Goal: Task Accomplishment & Management: Complete application form

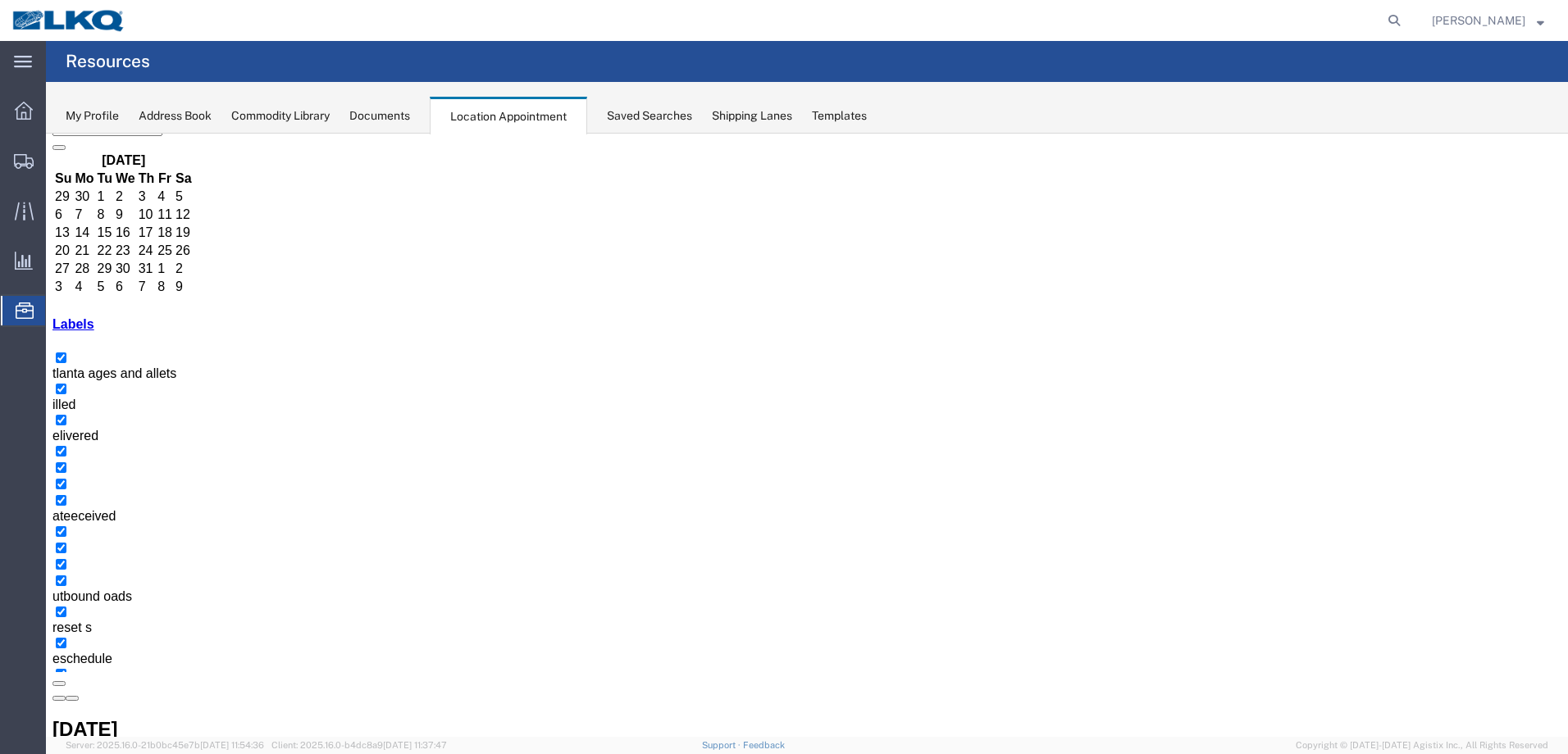
scroll to position [103, 0]
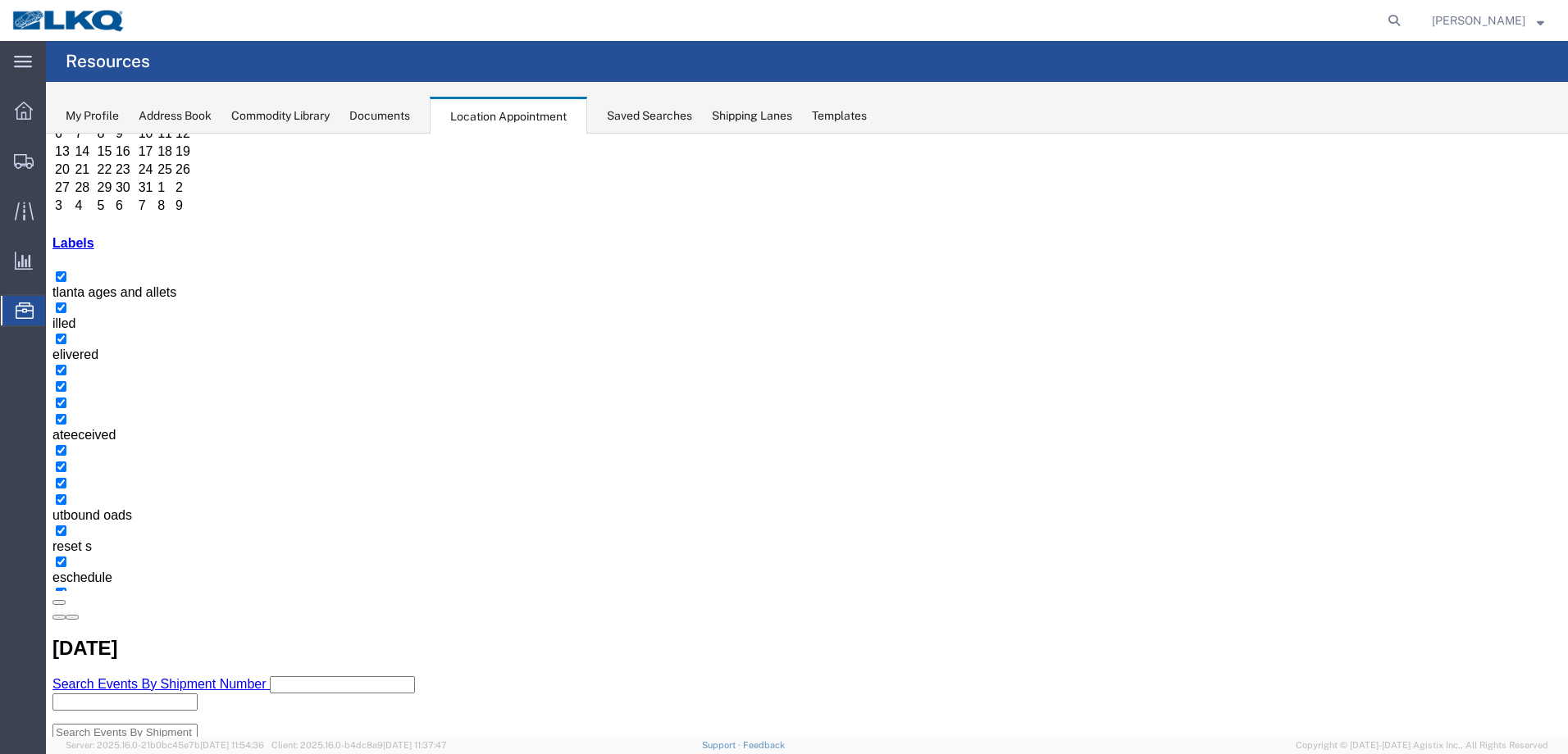
scroll to position [212, 0]
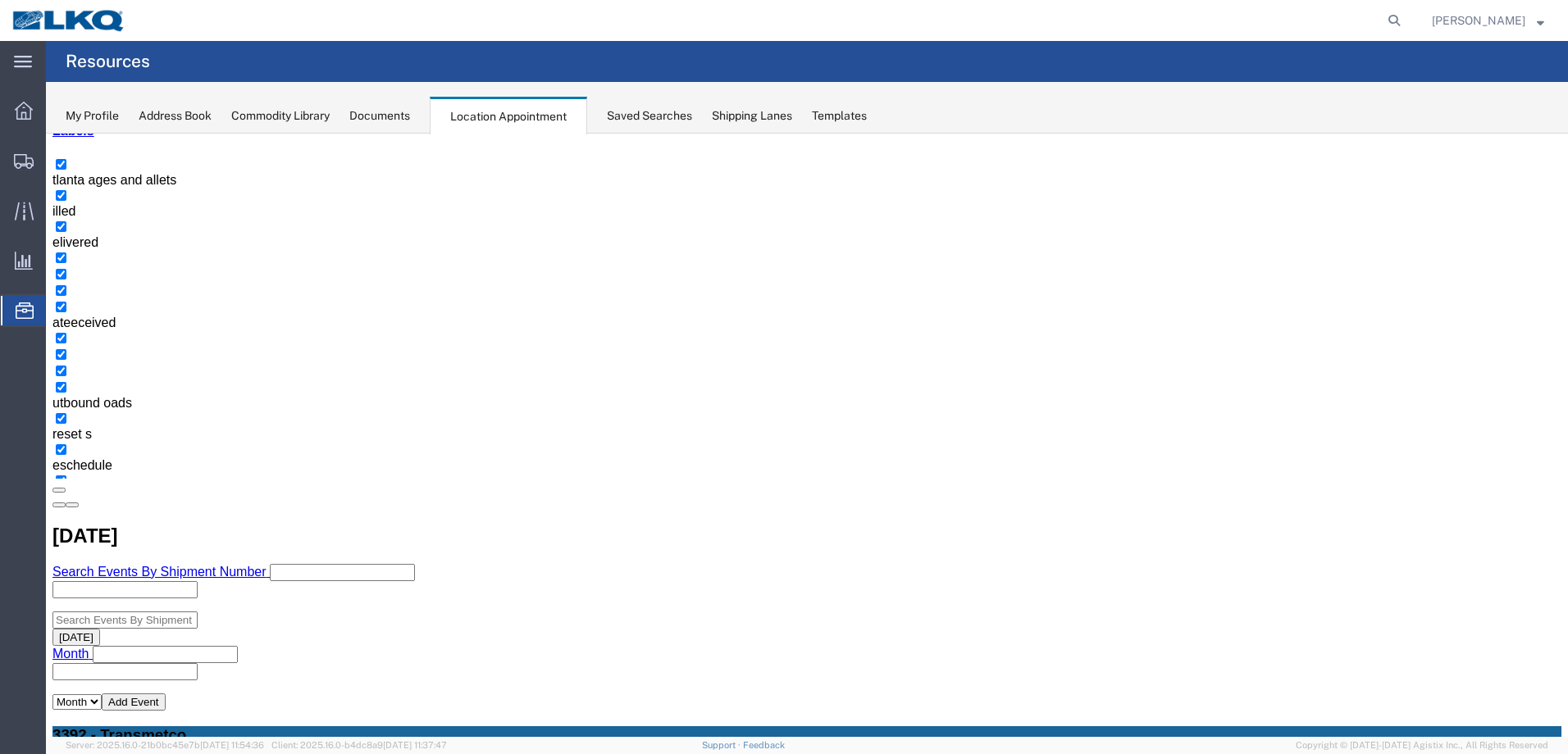
scroll to position [305, 0]
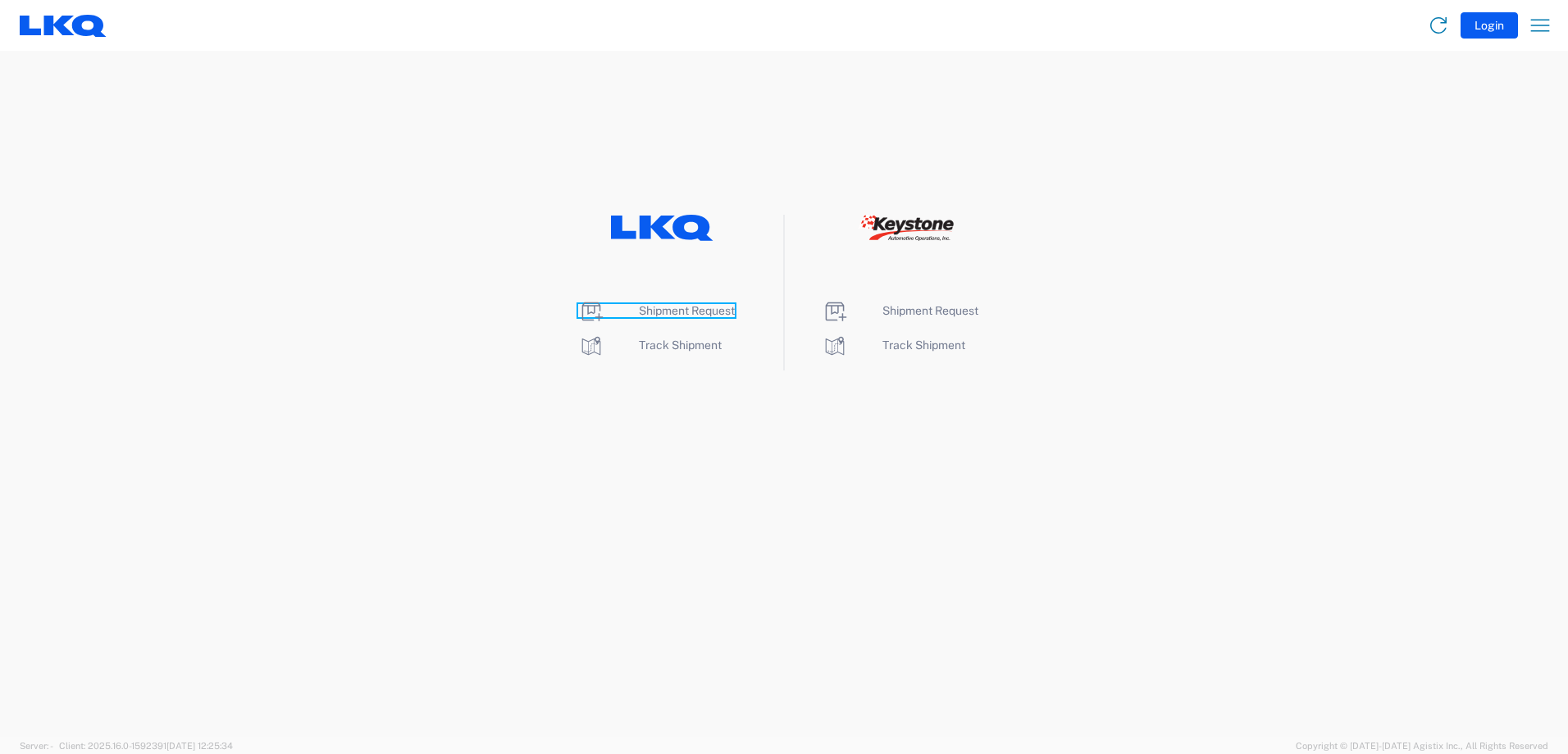
click at [691, 311] on span "Shipment Request" at bounding box center [687, 310] width 96 height 13
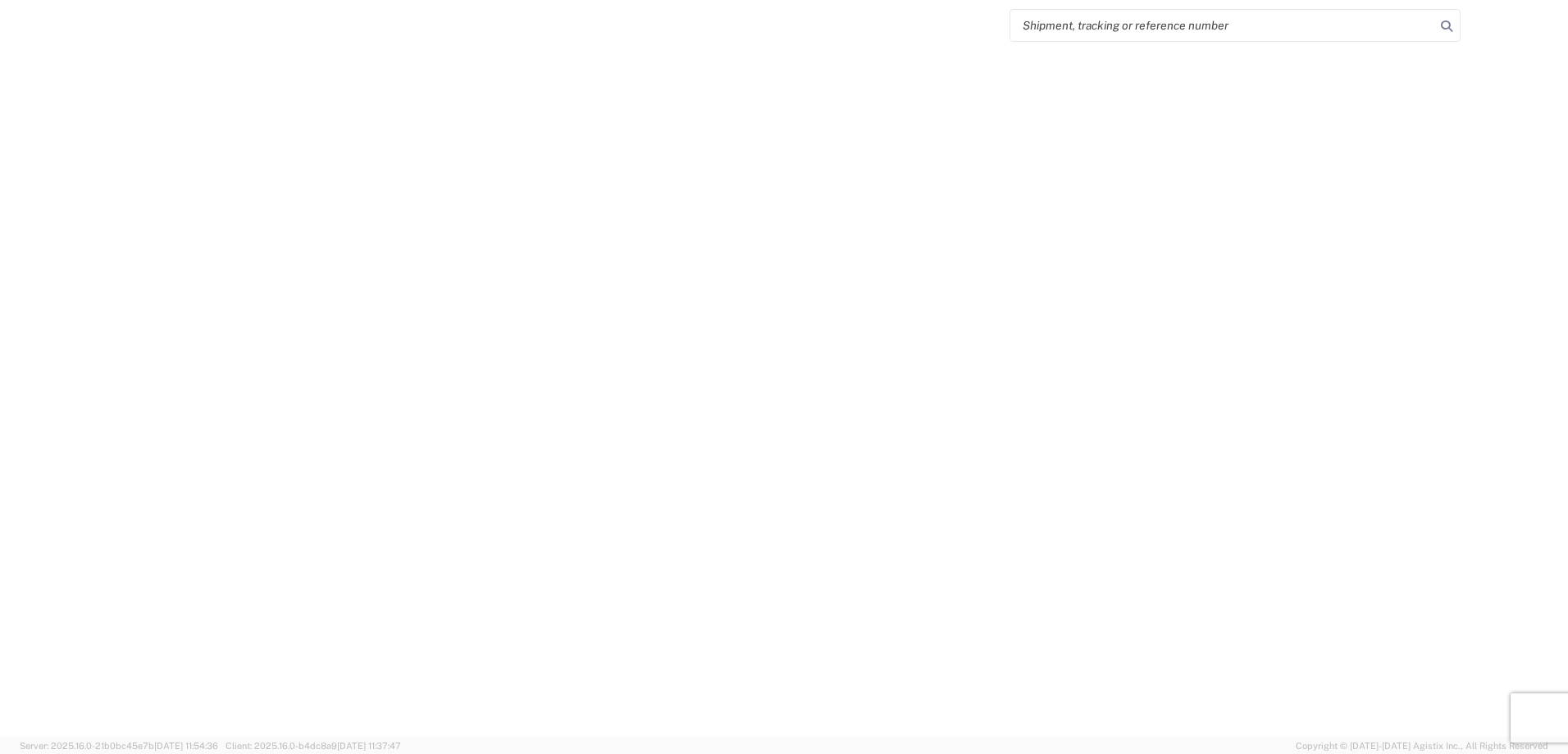
select select "FULL"
select select "LBS"
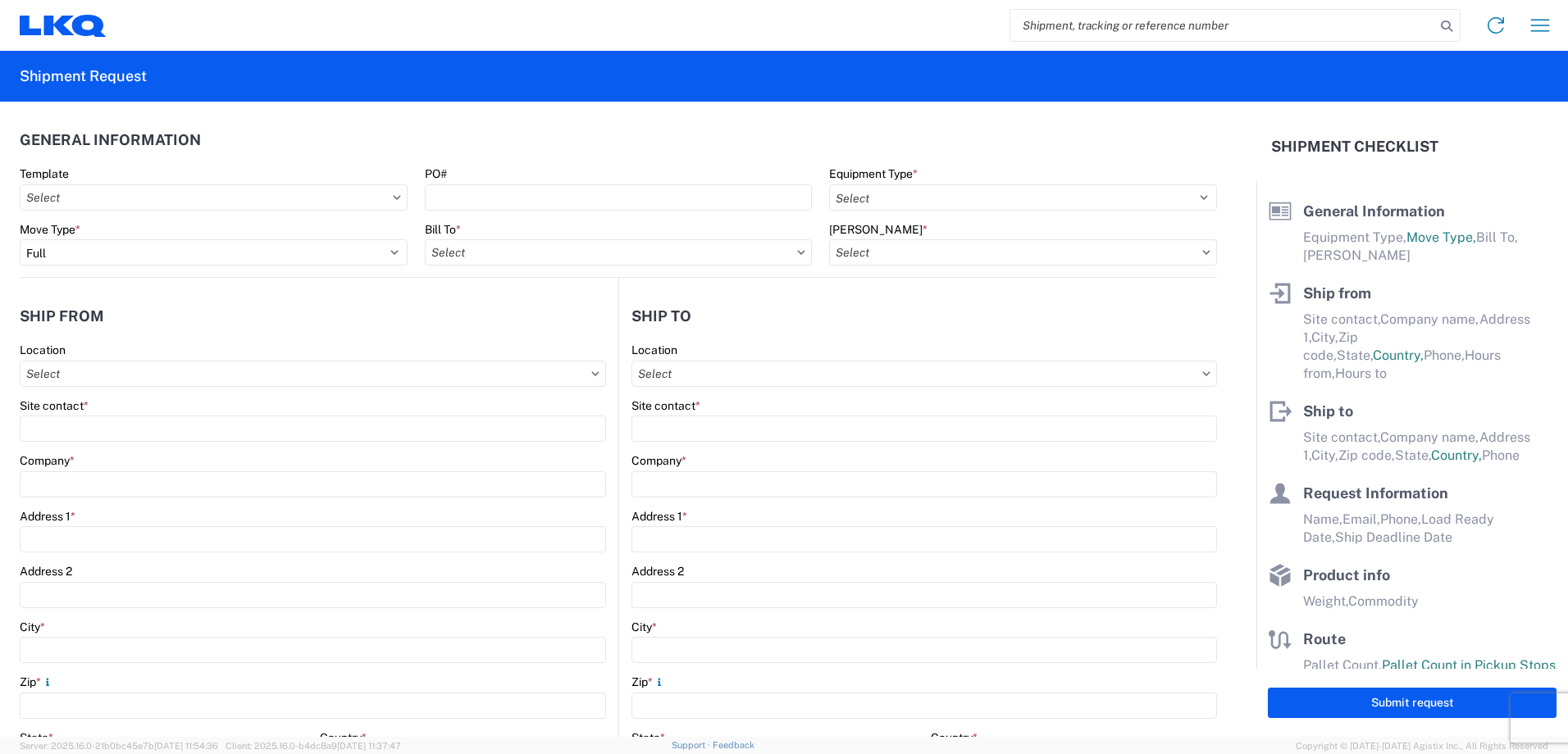
click at [393, 198] on icon at bounding box center [396, 197] width 7 height 4
click at [393, 198] on icon at bounding box center [396, 198] width 8 height 5
click at [343, 202] on input "Template" at bounding box center [214, 197] width 388 height 26
type input "ROK"
click at [169, 272] on div "Rok Brother Wheel Load Template" at bounding box center [167, 270] width 287 height 26
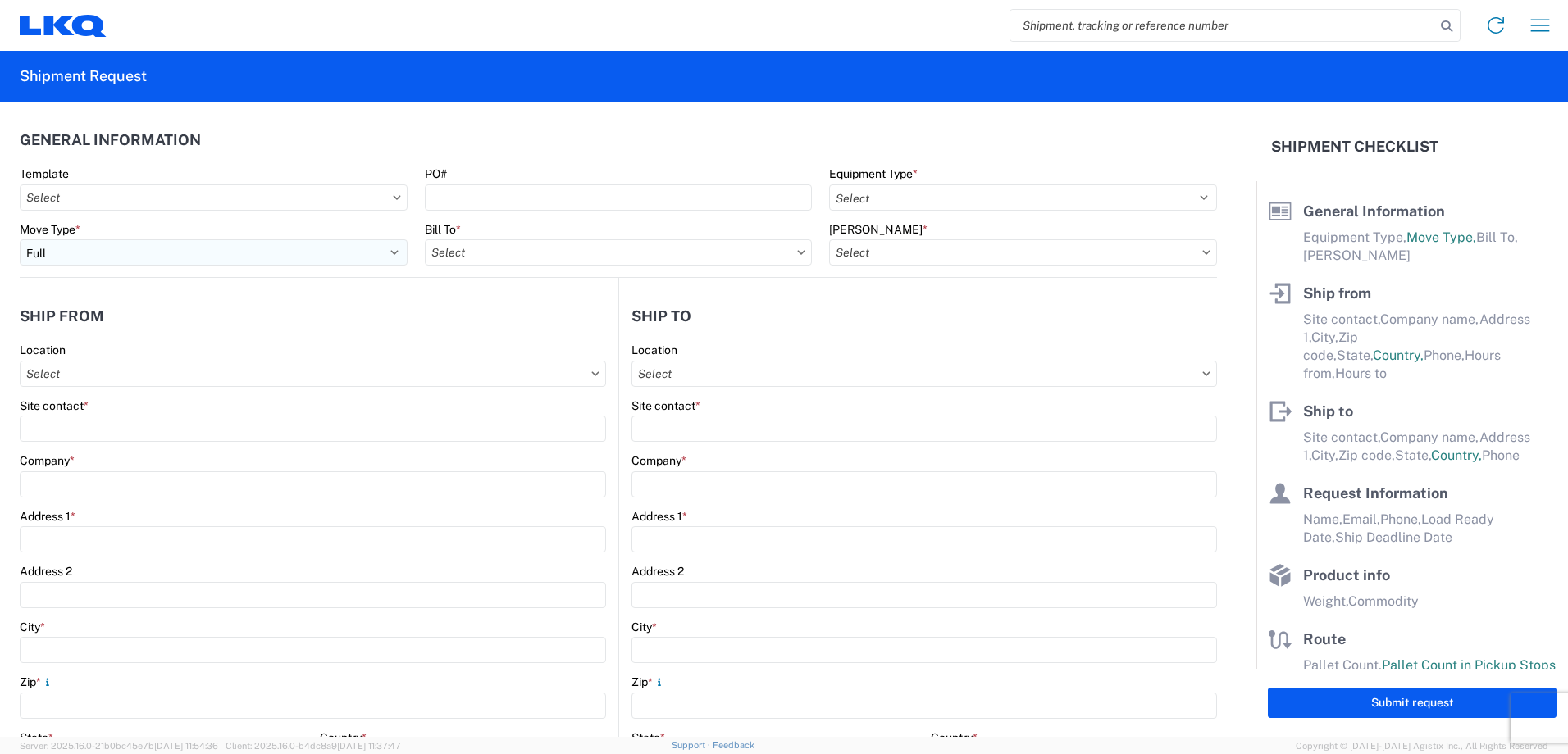
type input "Rok Brother Wheel Load Template"
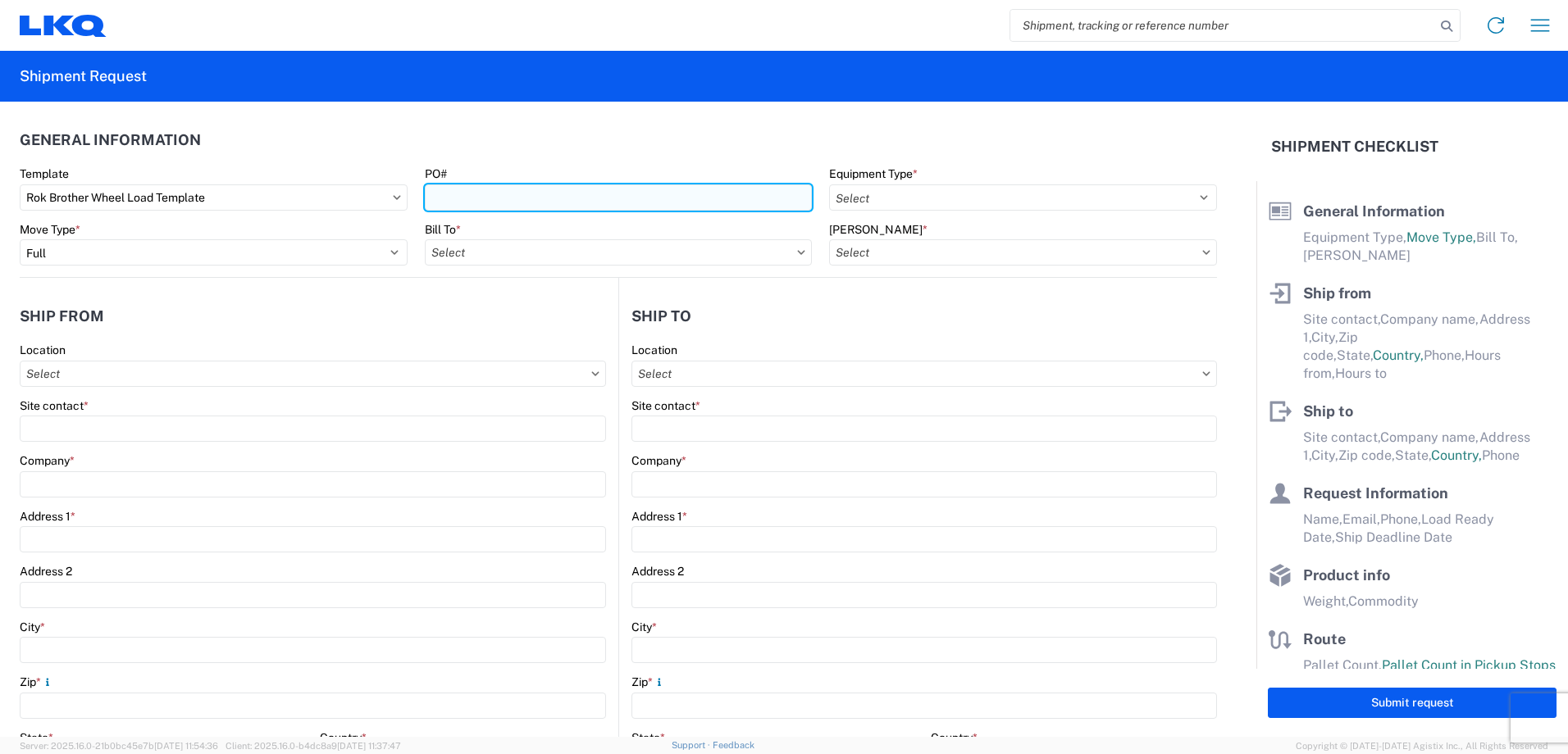
click at [496, 192] on input "PO#" at bounding box center [619, 197] width 388 height 26
select select "STDV"
select select
type input "LKQ Company Addressbook"
type input "Rok Brothers"
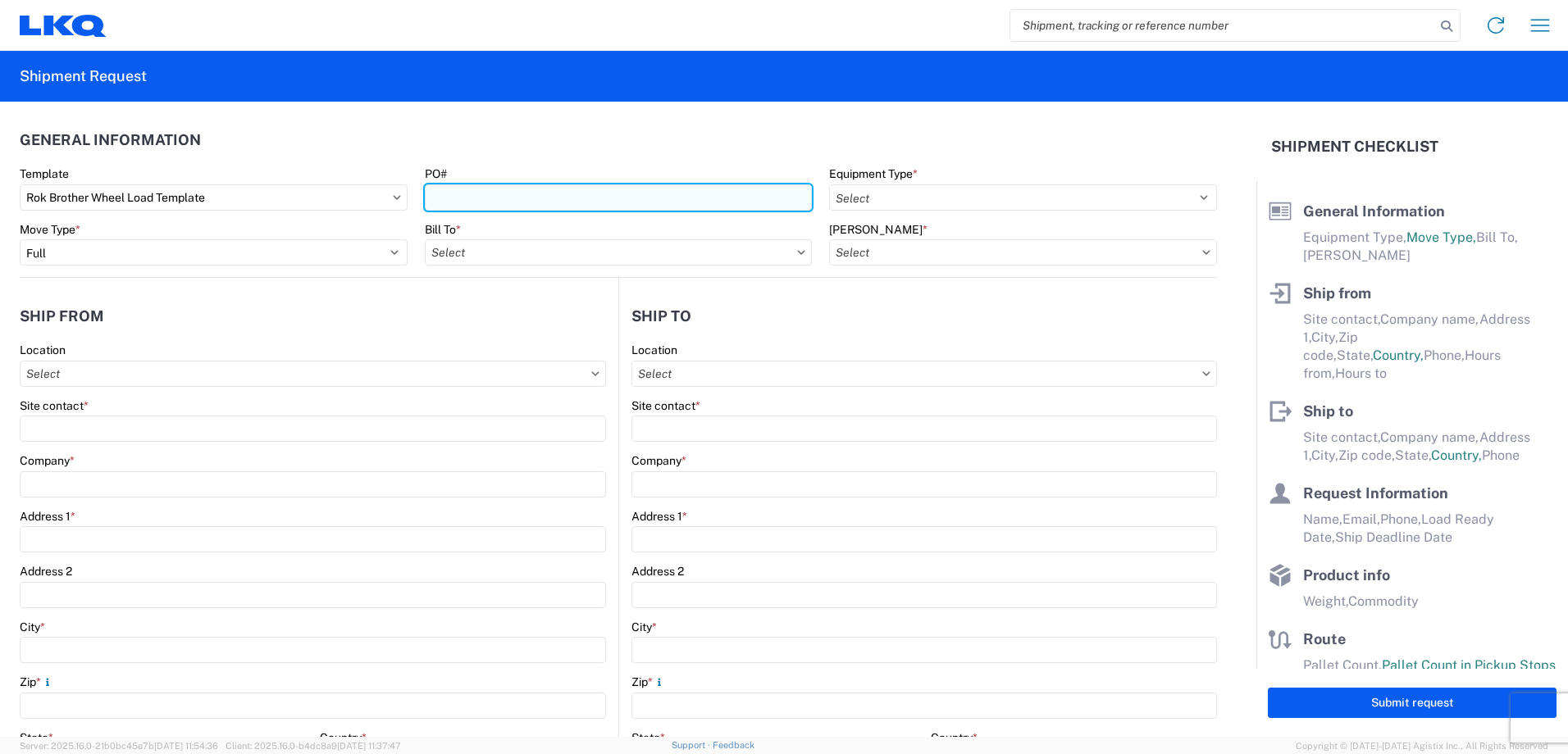
type input "[STREET_ADDRESS]"
type input "[GEOGRAPHIC_DATA]"
type input "21108"
type input "[PERSON_NAME][EMAIL_ADDRESS][DOMAIN_NAME]"
type input "[PERSON_NAME]"
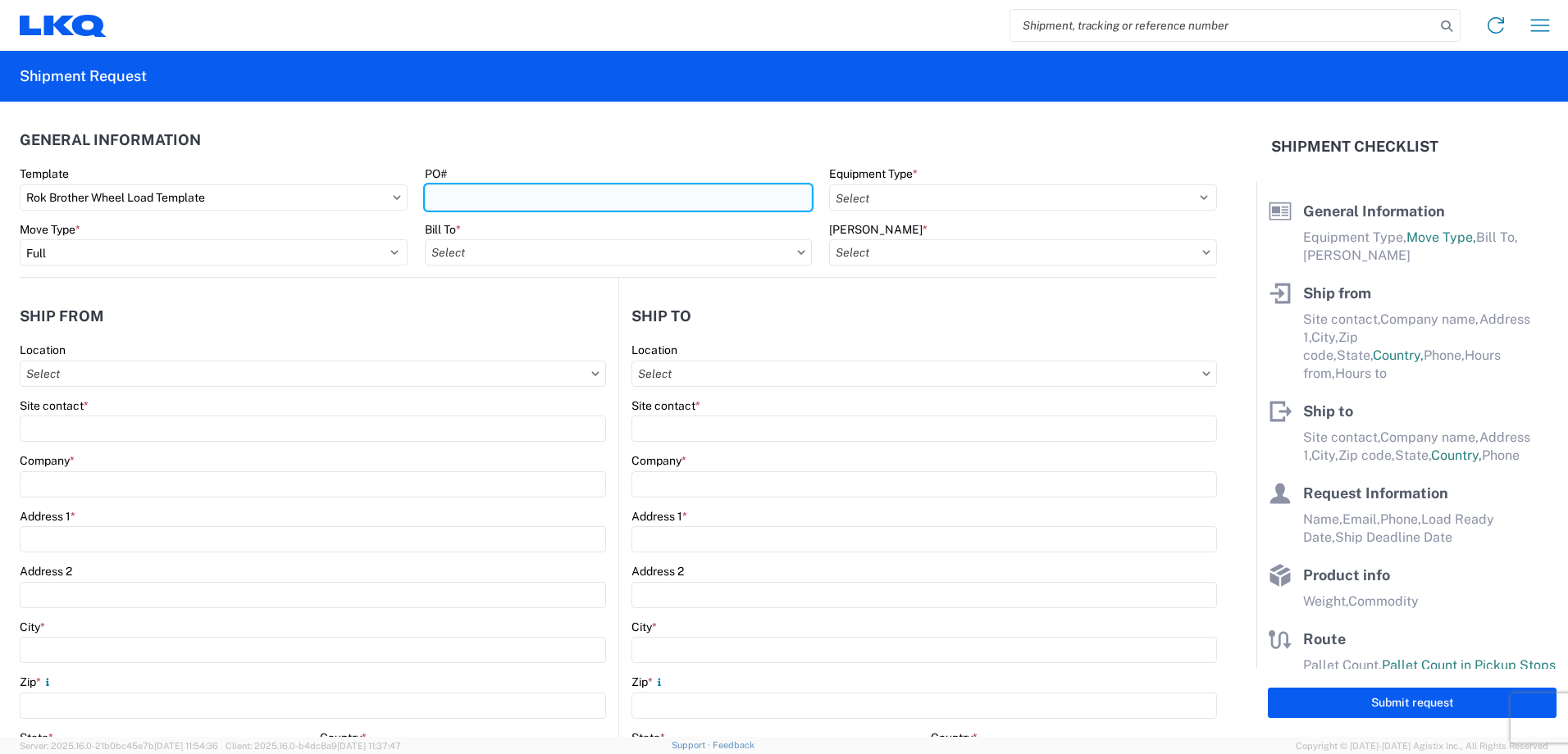
type input "LKQ Corporation"
type input "[STREET_ADDRESS]"
type input "Huntington"
type input "46750"
type input "[PERSON_NAME]"
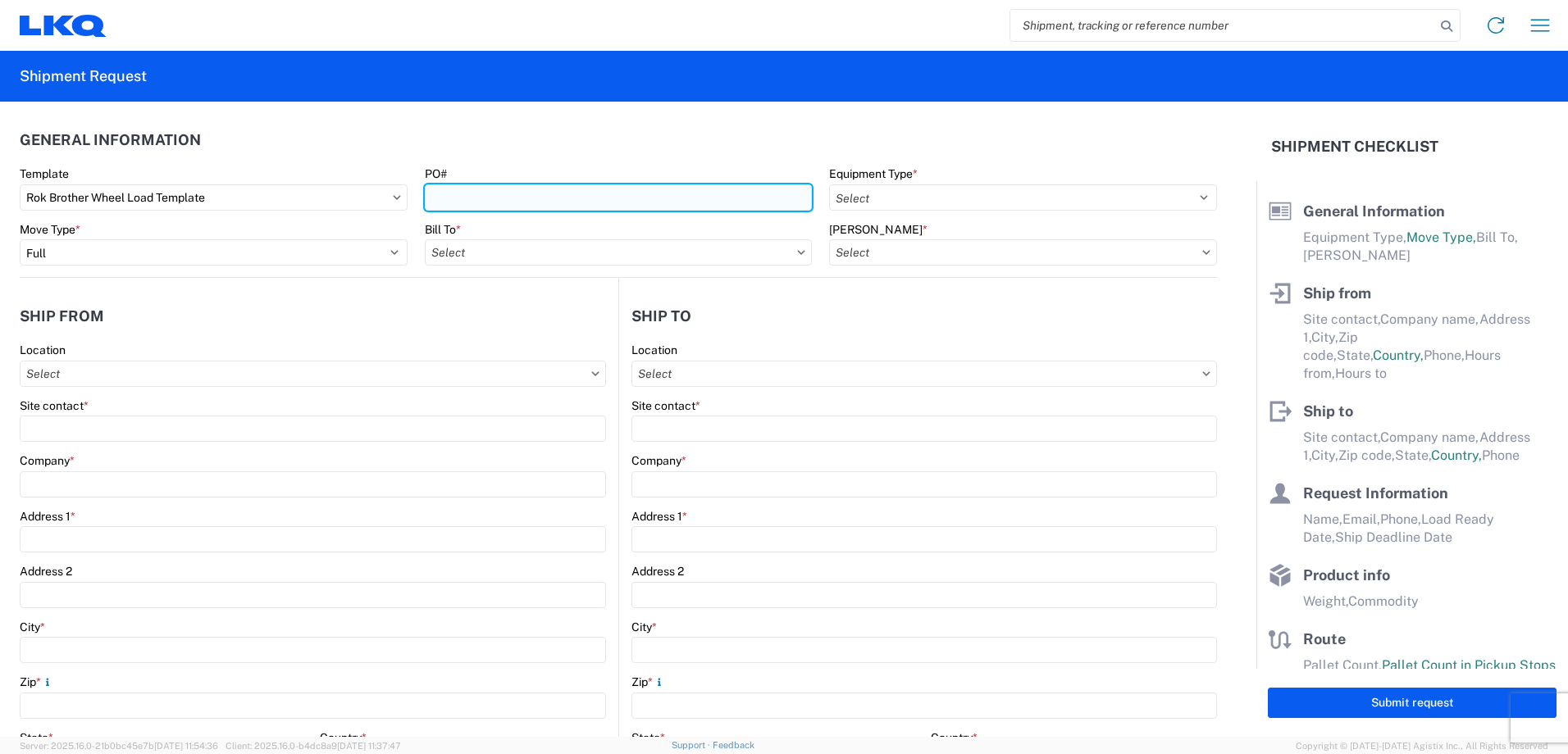
type input "[EMAIL_ADDRESS][DOMAIN_NAME]"
type input "2602245817"
type input "[DATE]"
type textarea "Transmetco operates production 24/7 but only ships or receives on day shift"
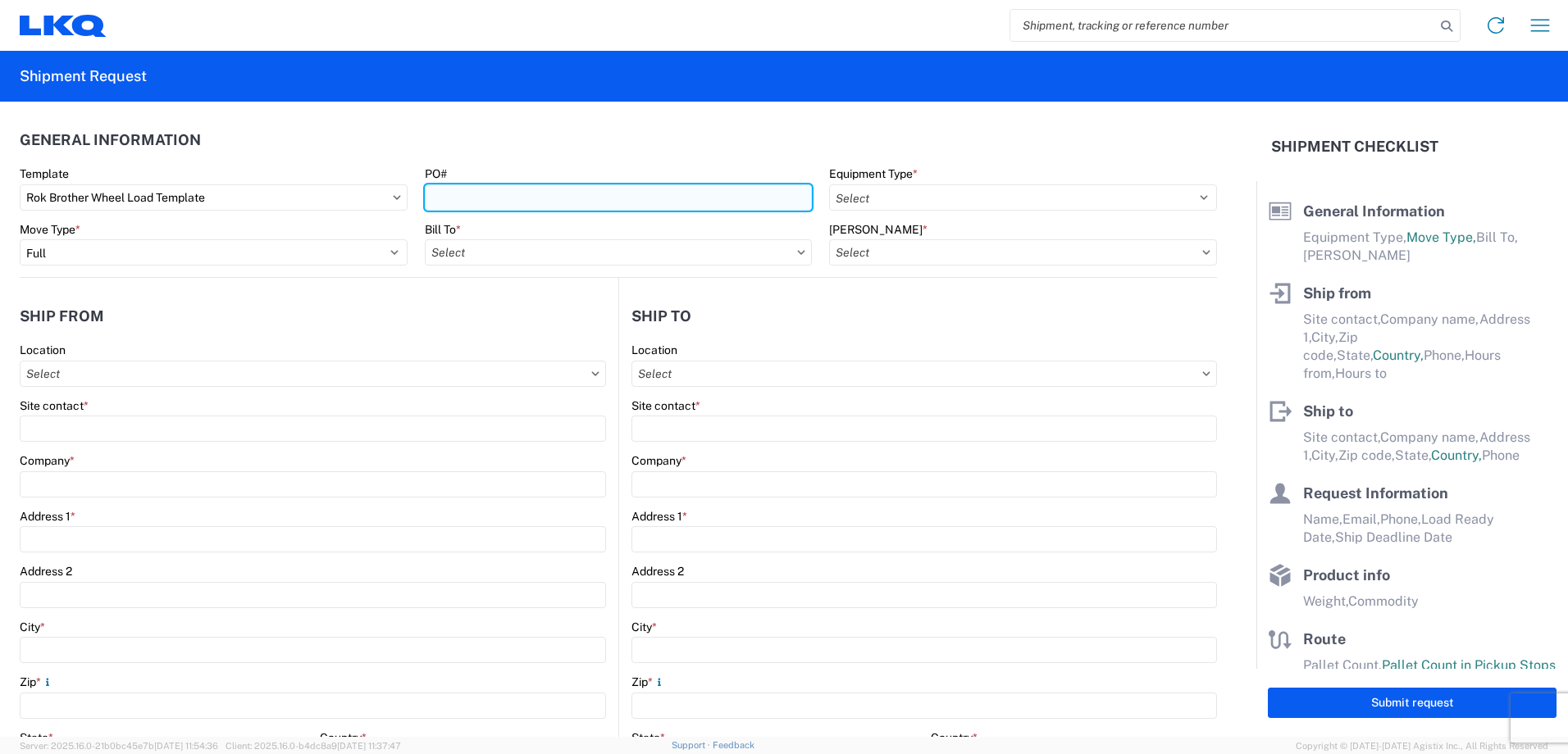
type input "44000"
type input "Wheels - Stacked & Palletized"
type input "44"
type input "1"
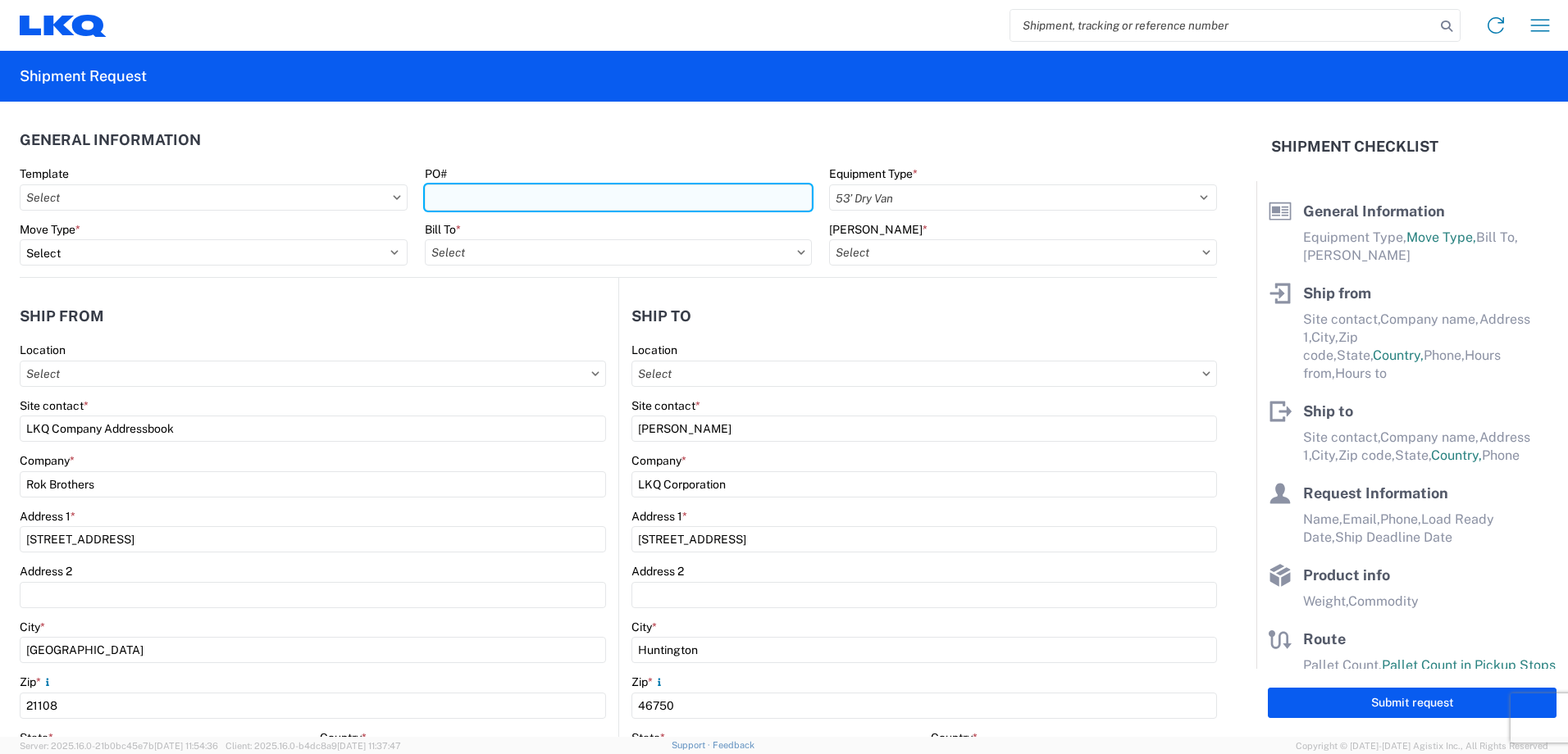
select select "US"
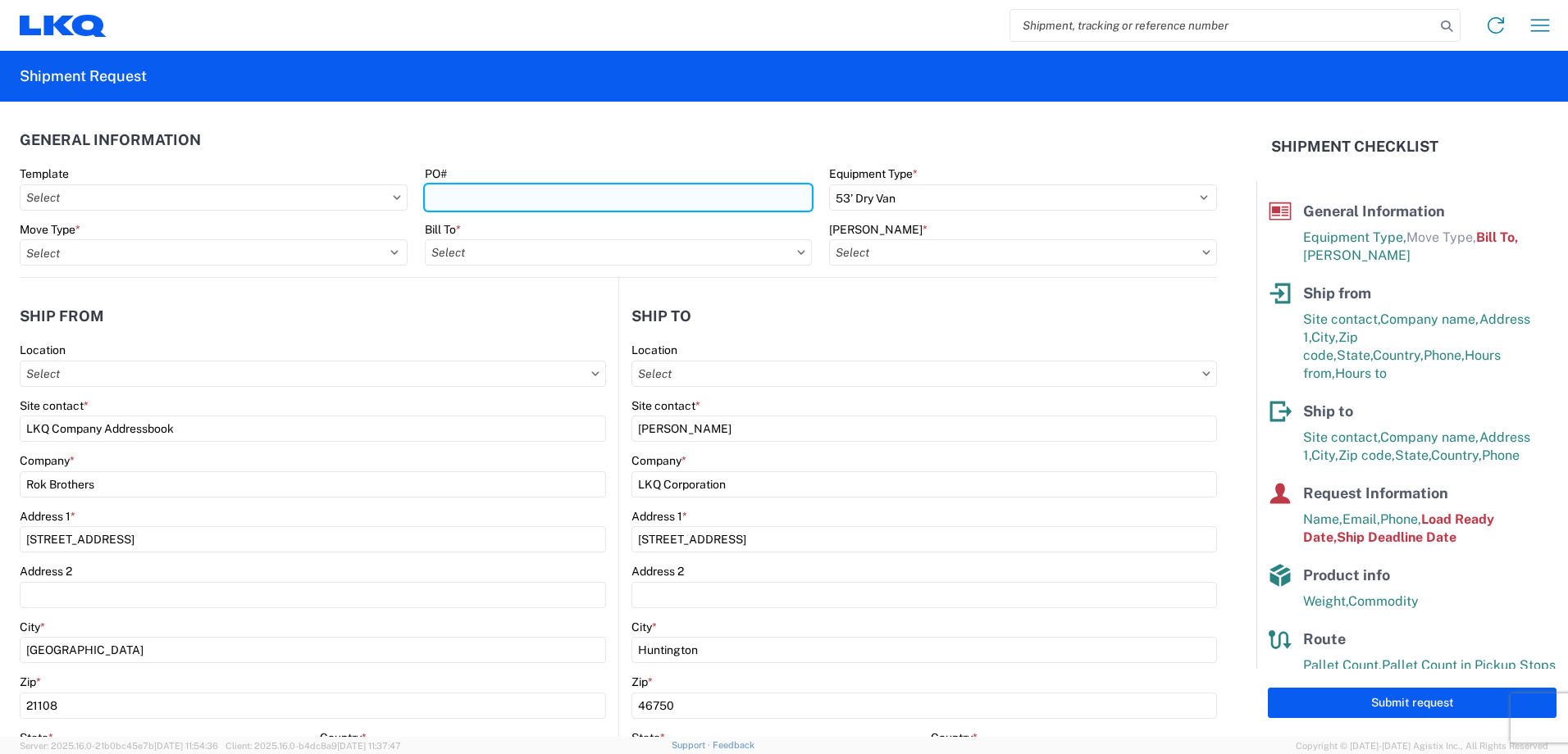
type input "3392 - Transmetco"
type input "t"
type input "3392-3015-50180-0000 - 3392 Freight In - Wheel Cores"
type input "T31264"
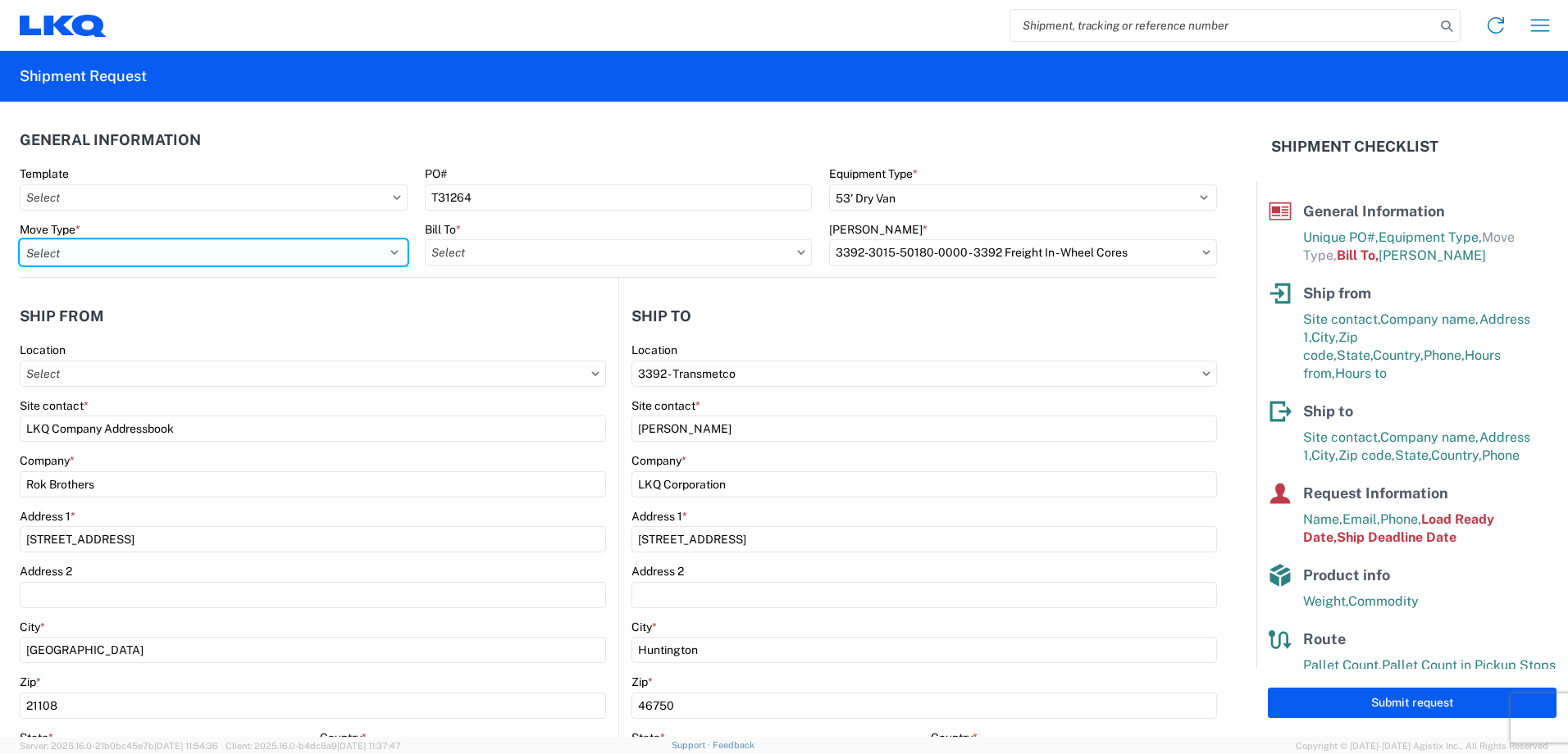
click at [384, 258] on select "Select Full Partial TL" at bounding box center [214, 253] width 388 height 26
select select "FULL"
click at [20, 240] on select "Select Full Partial TL" at bounding box center [214, 253] width 388 height 26
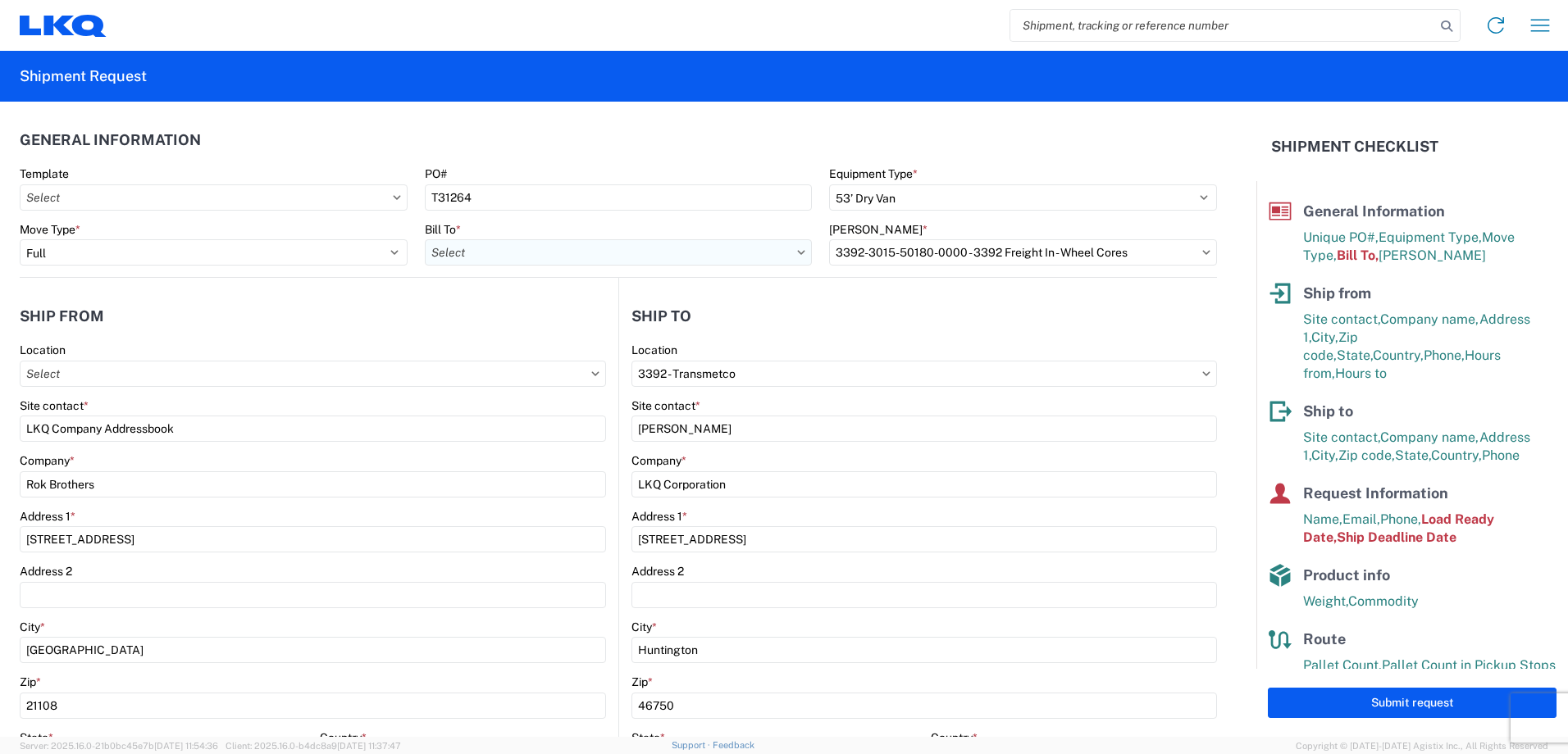
click at [515, 248] on input "Bill To *" at bounding box center [619, 253] width 388 height 26
type input "3392"
click at [535, 328] on div "3392 - Transmetco" at bounding box center [568, 326] width 287 height 26
type input "3392 - Transmetco"
click at [867, 255] on input "[PERSON_NAME] *" at bounding box center [1023, 253] width 388 height 26
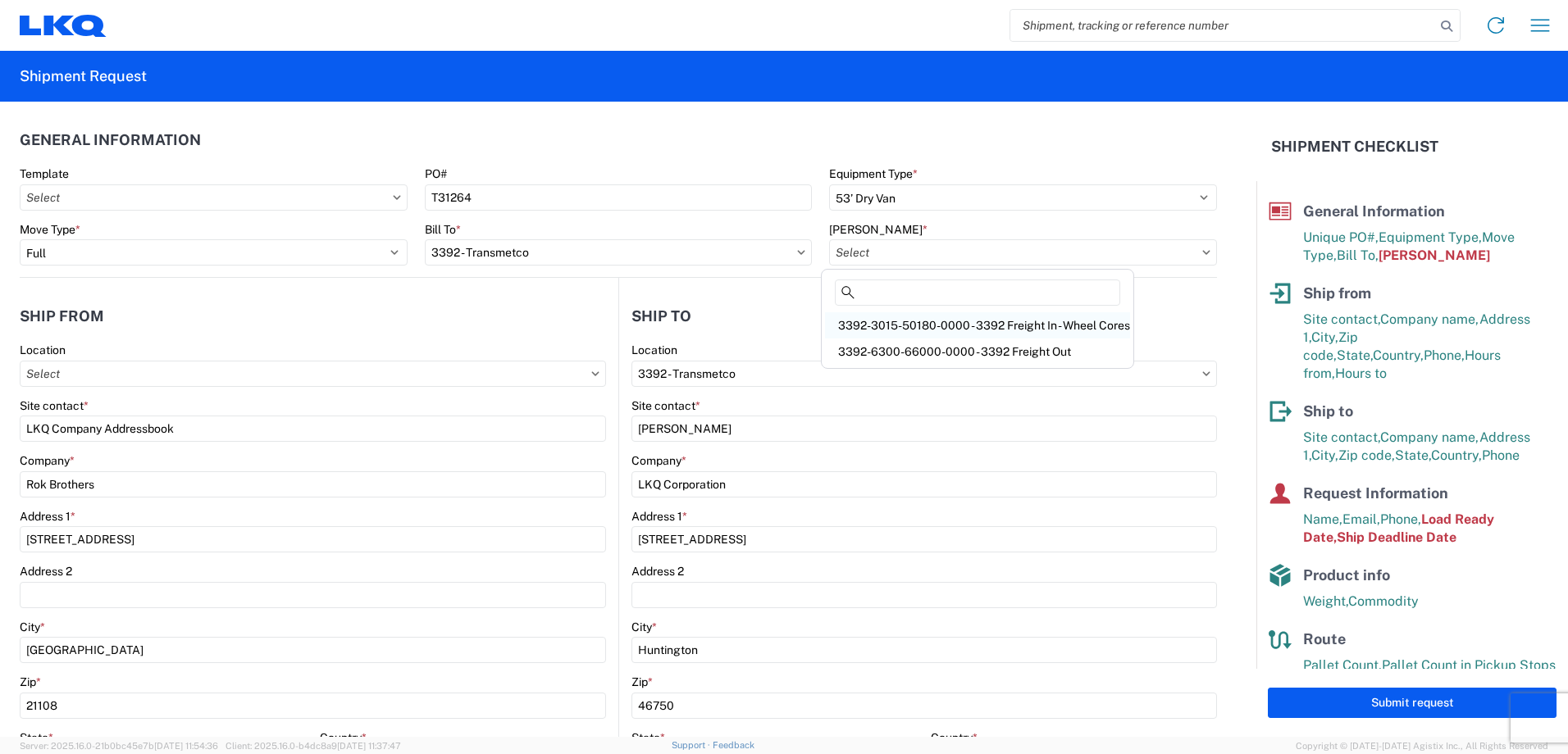
click at [888, 324] on div "3392-3015-50180-0000 - 3392 Freight In - Wheel Cores" at bounding box center [977, 326] width 305 height 26
type input "3392-3015-50180-0000 - 3392 Freight In - Wheel Cores"
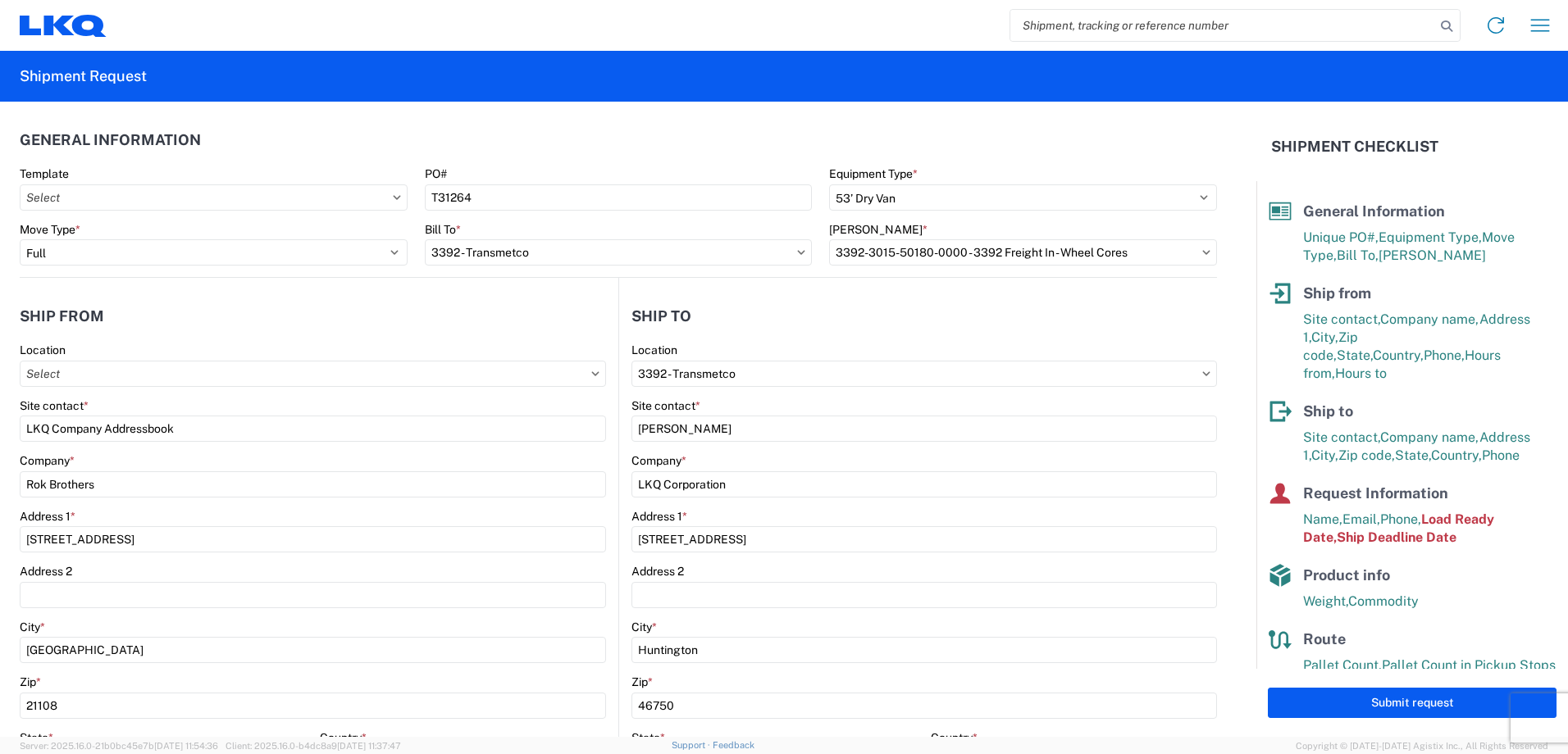
click at [433, 306] on header "Ship from" at bounding box center [319, 316] width 599 height 36
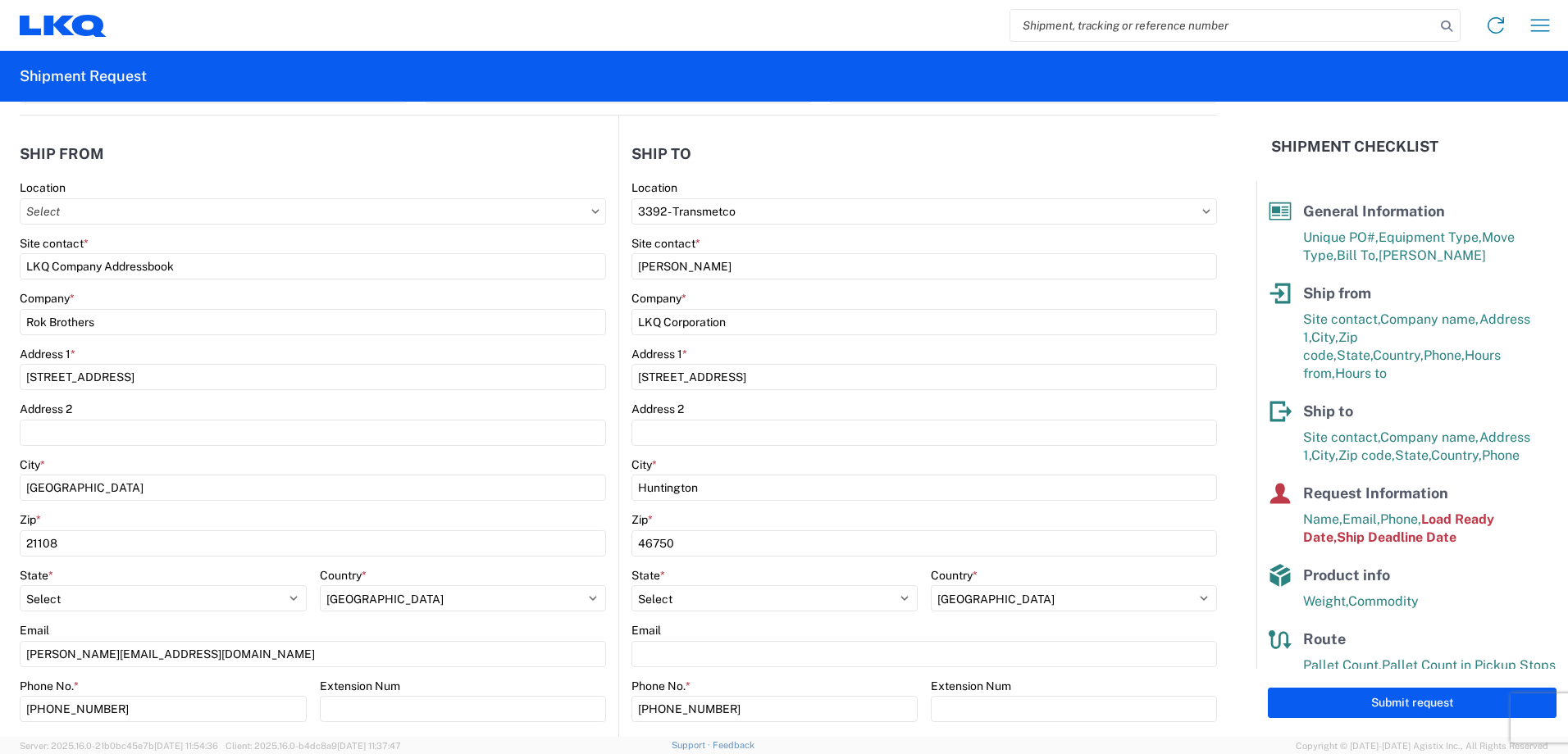
scroll to position [164, 0]
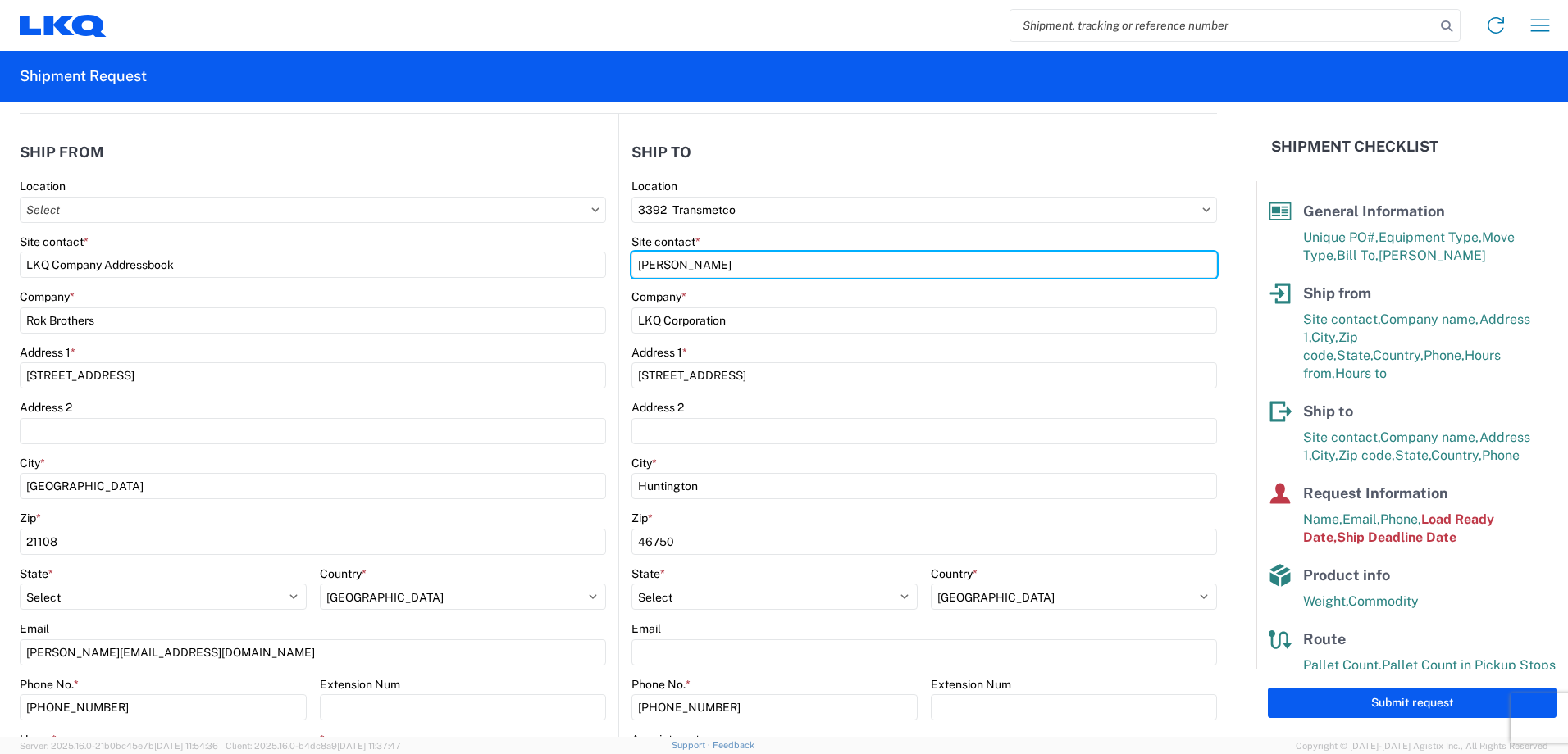
drag, startPoint x: 715, startPoint y: 265, endPoint x: 614, endPoint y: 246, distance: 102.8
click at [620, 246] on main "3392 Location 3392 - Transmetco Site contact * Sebastian Company * LKQ Corporat…" at bounding box center [919, 502] width 598 height 647
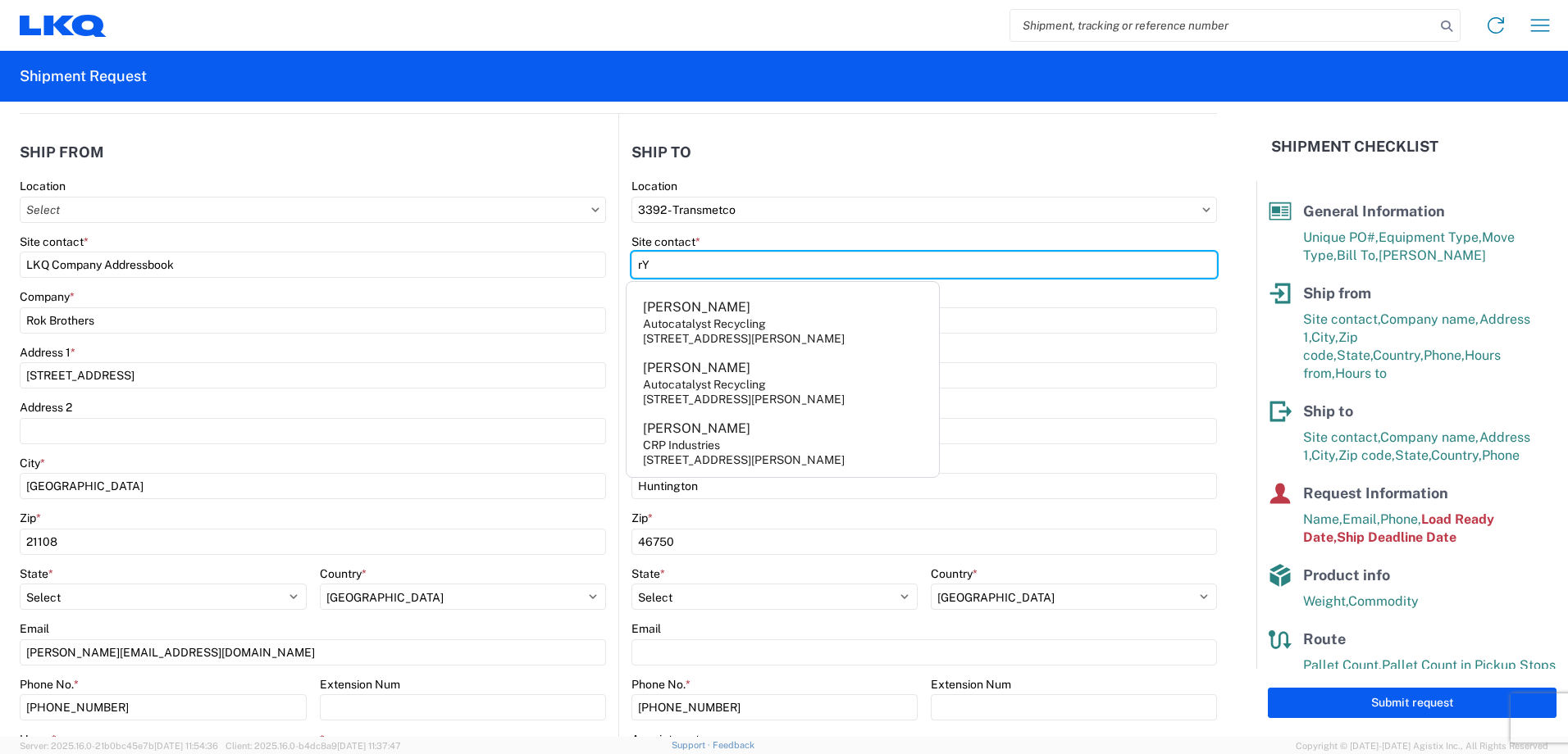
type input "r"
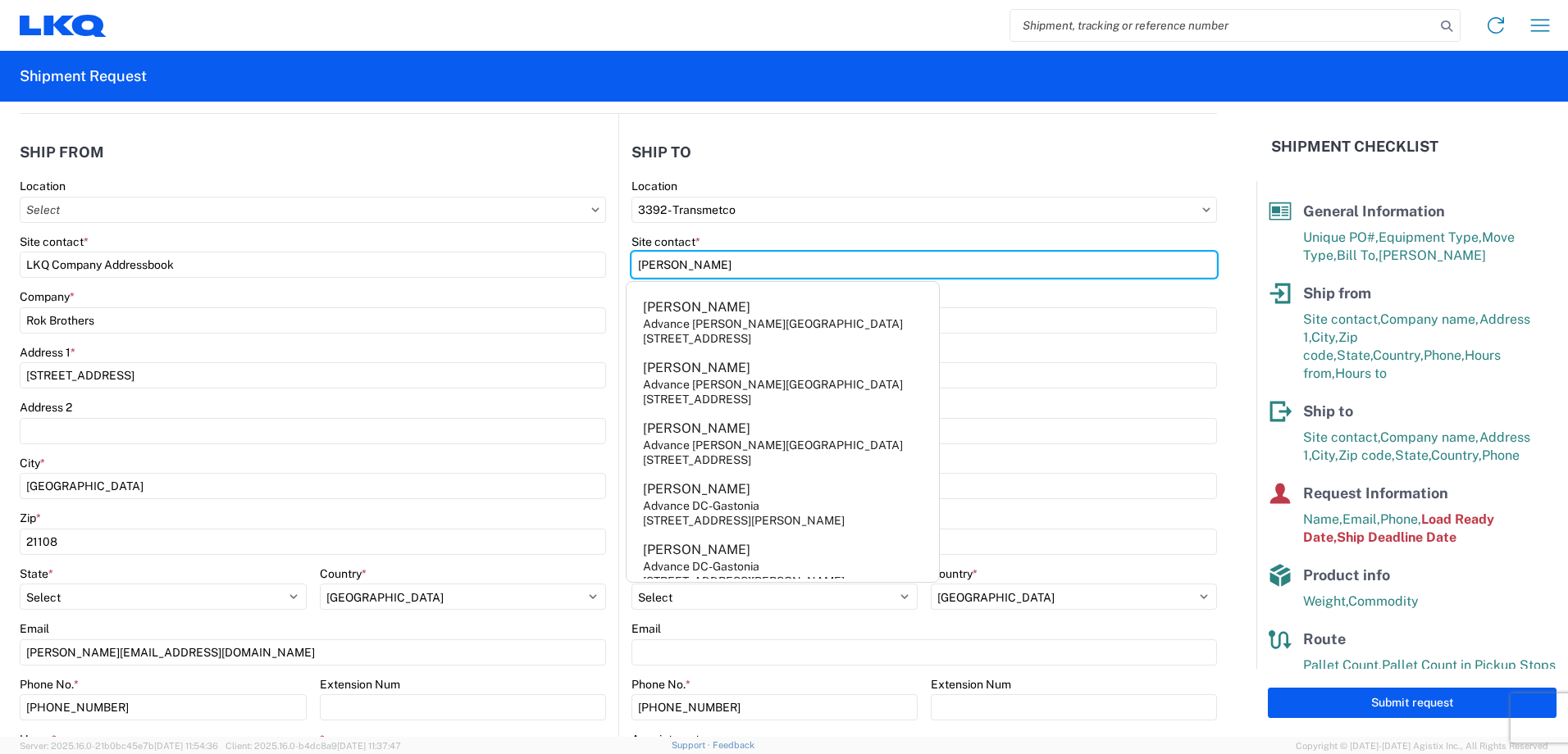
type input "[PERSON_NAME]"
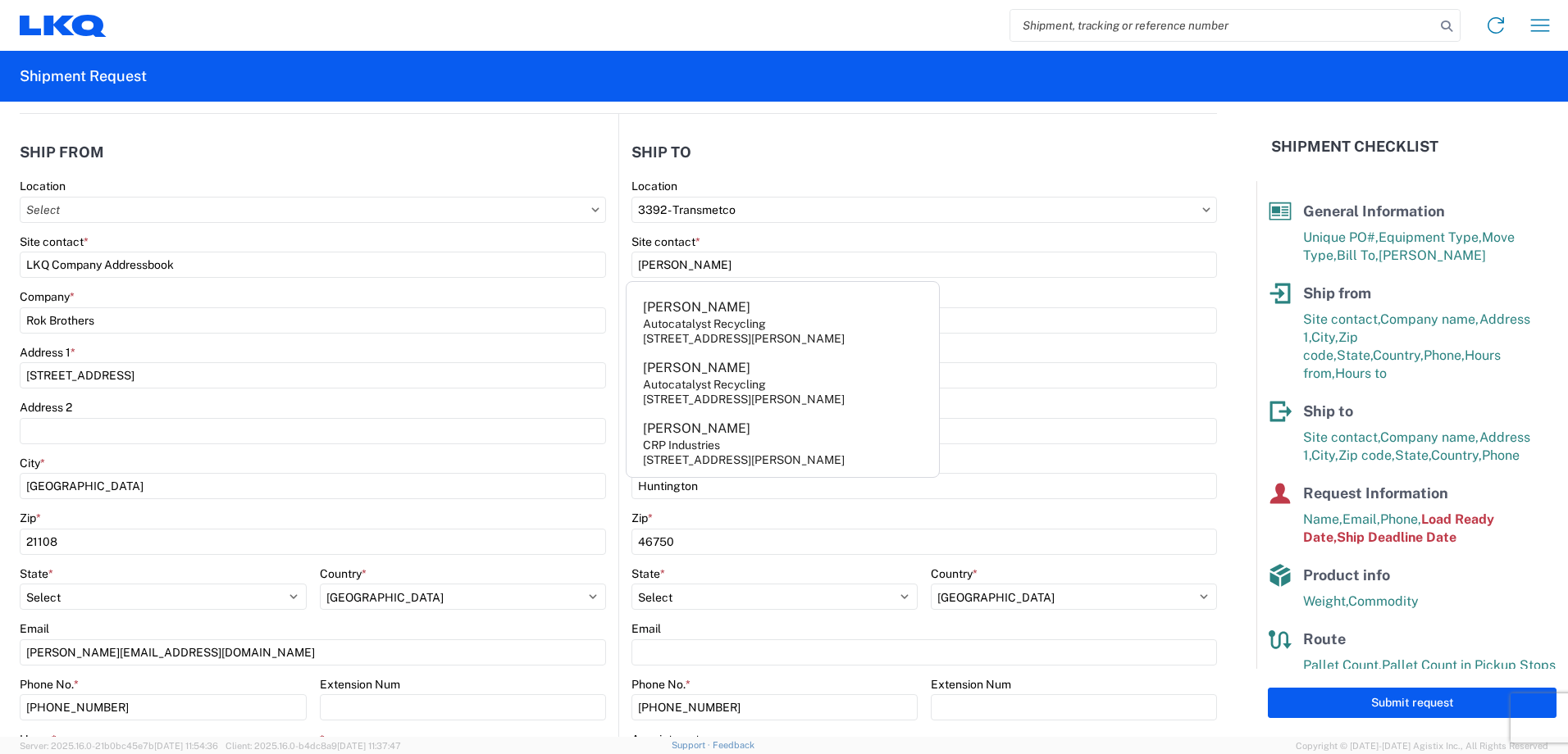
click at [579, 144] on header "Ship from" at bounding box center [319, 152] width 599 height 36
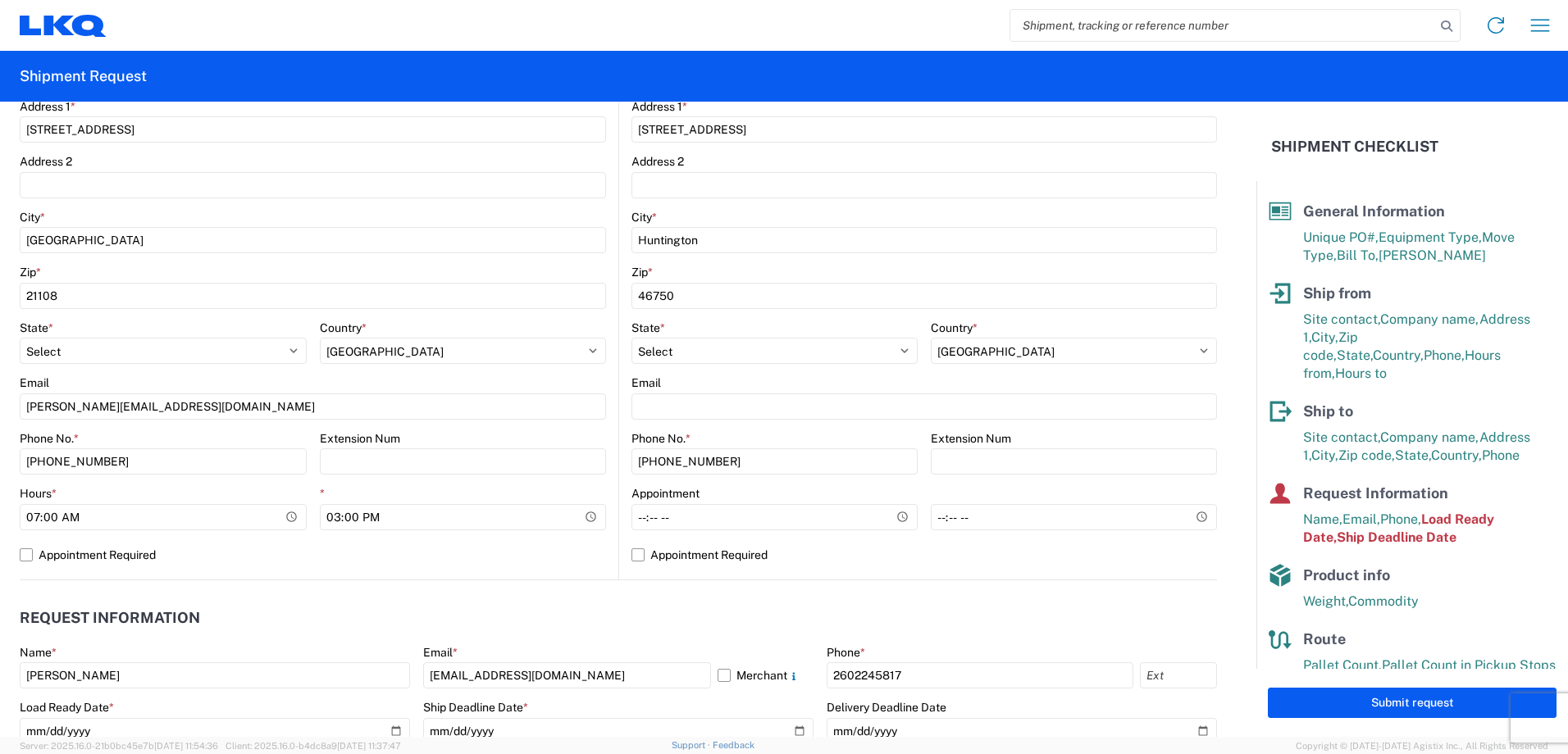
scroll to position [492, 0]
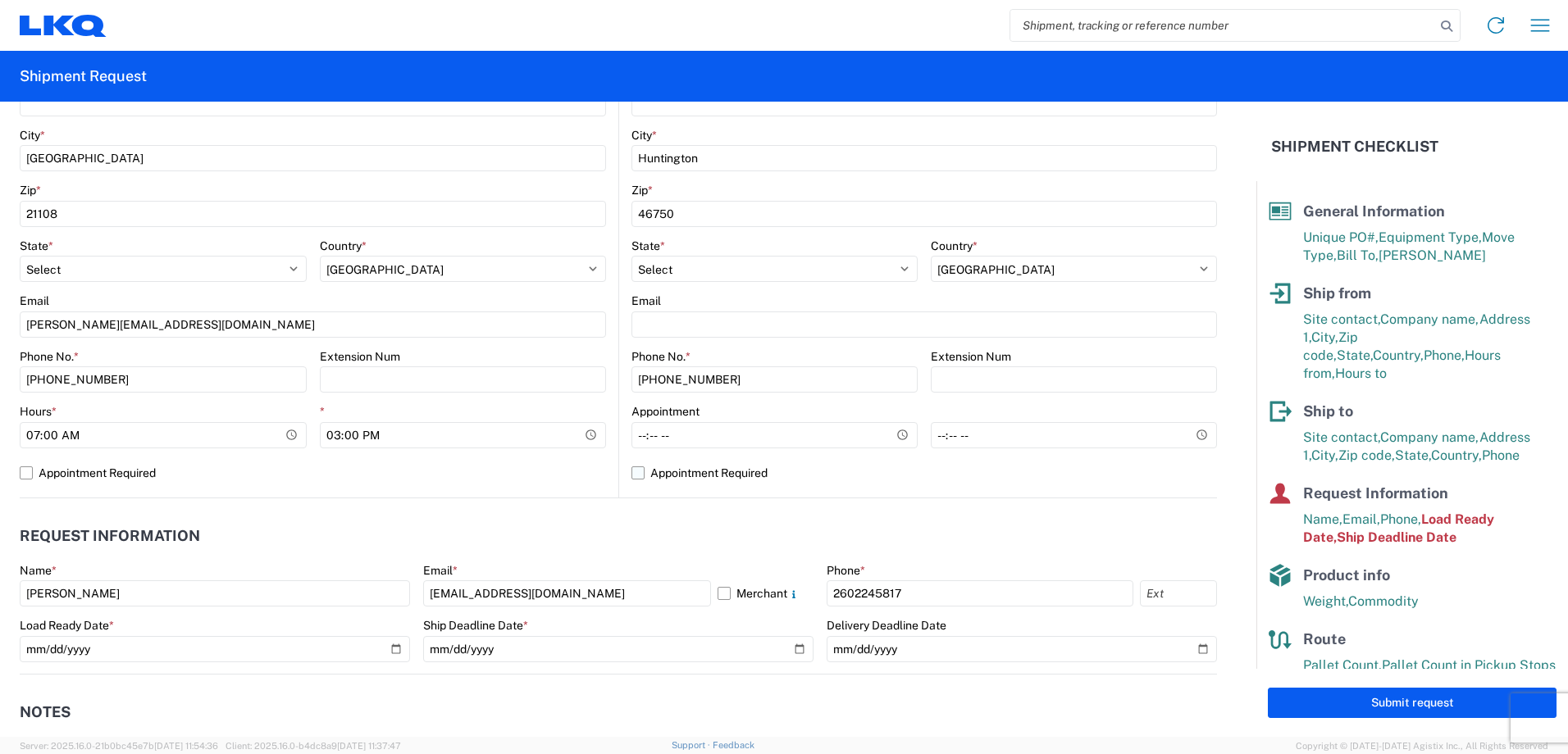
click at [632, 468] on label "Appointment Required" at bounding box center [925, 473] width 586 height 26
click at [0, 0] on input "Appointment Required" at bounding box center [0, 0] width 0 height 0
select select "US"
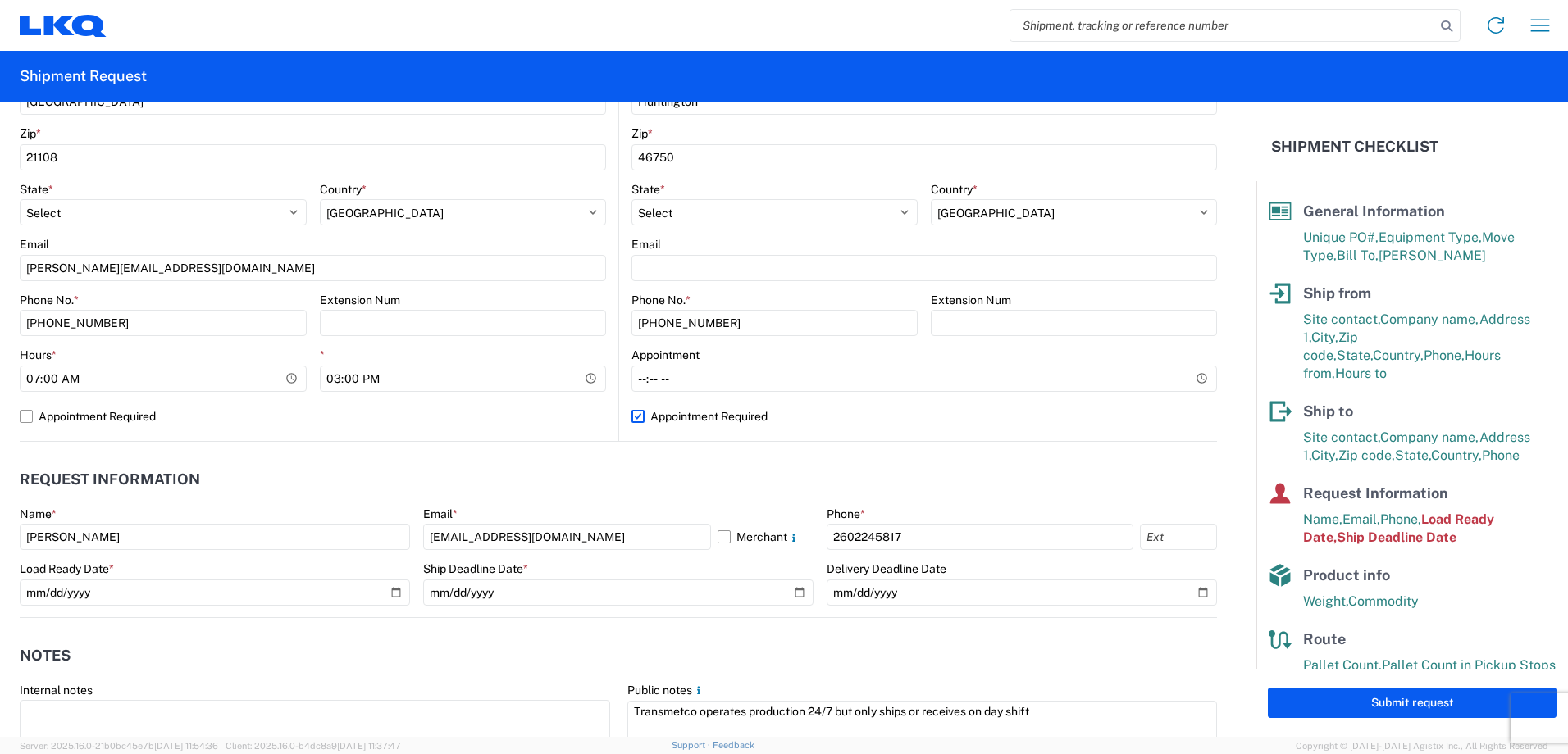
scroll to position [737, 0]
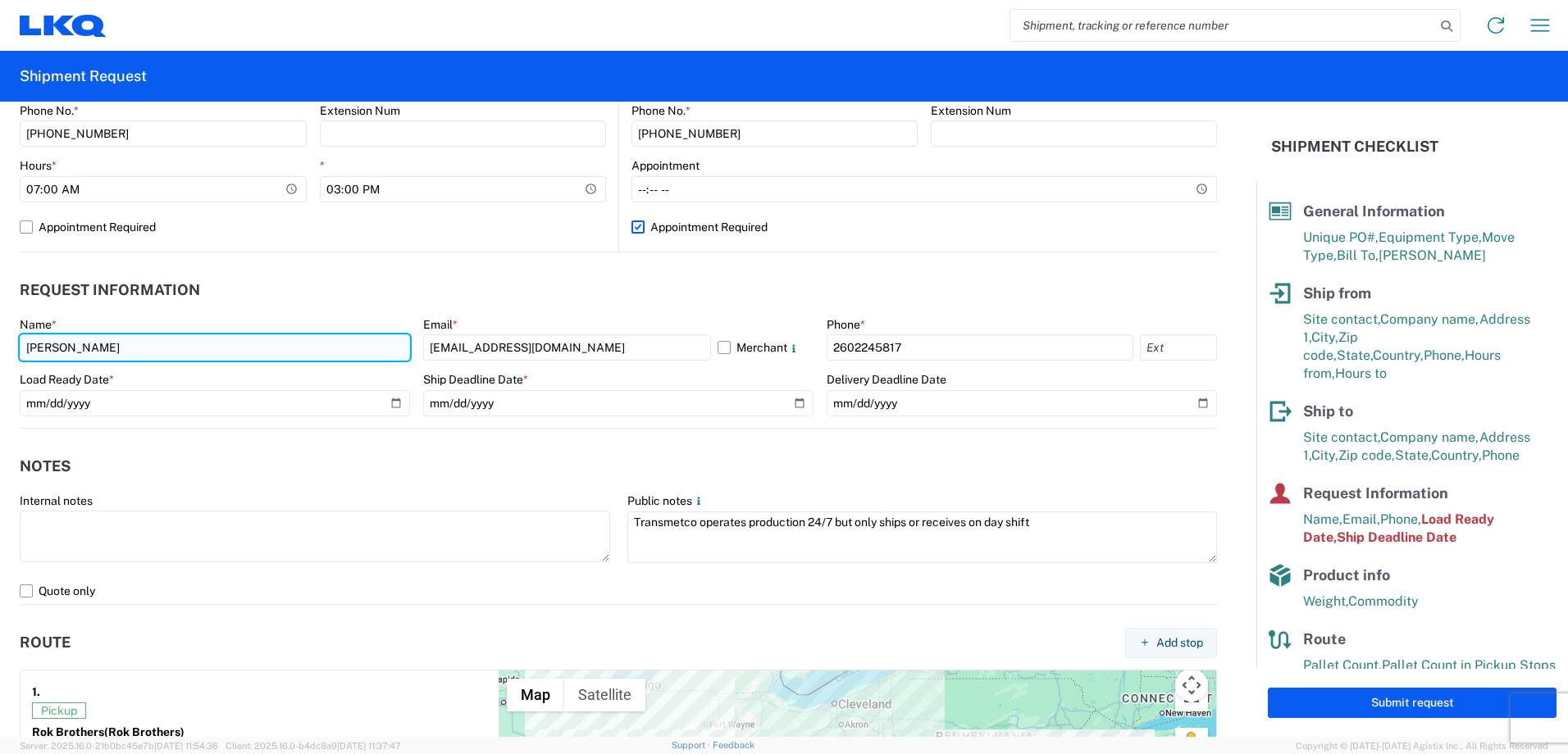
click at [229, 344] on input "[PERSON_NAME]" at bounding box center [215, 347] width 390 height 26
type input "S"
type input "[PERSON_NAME]"
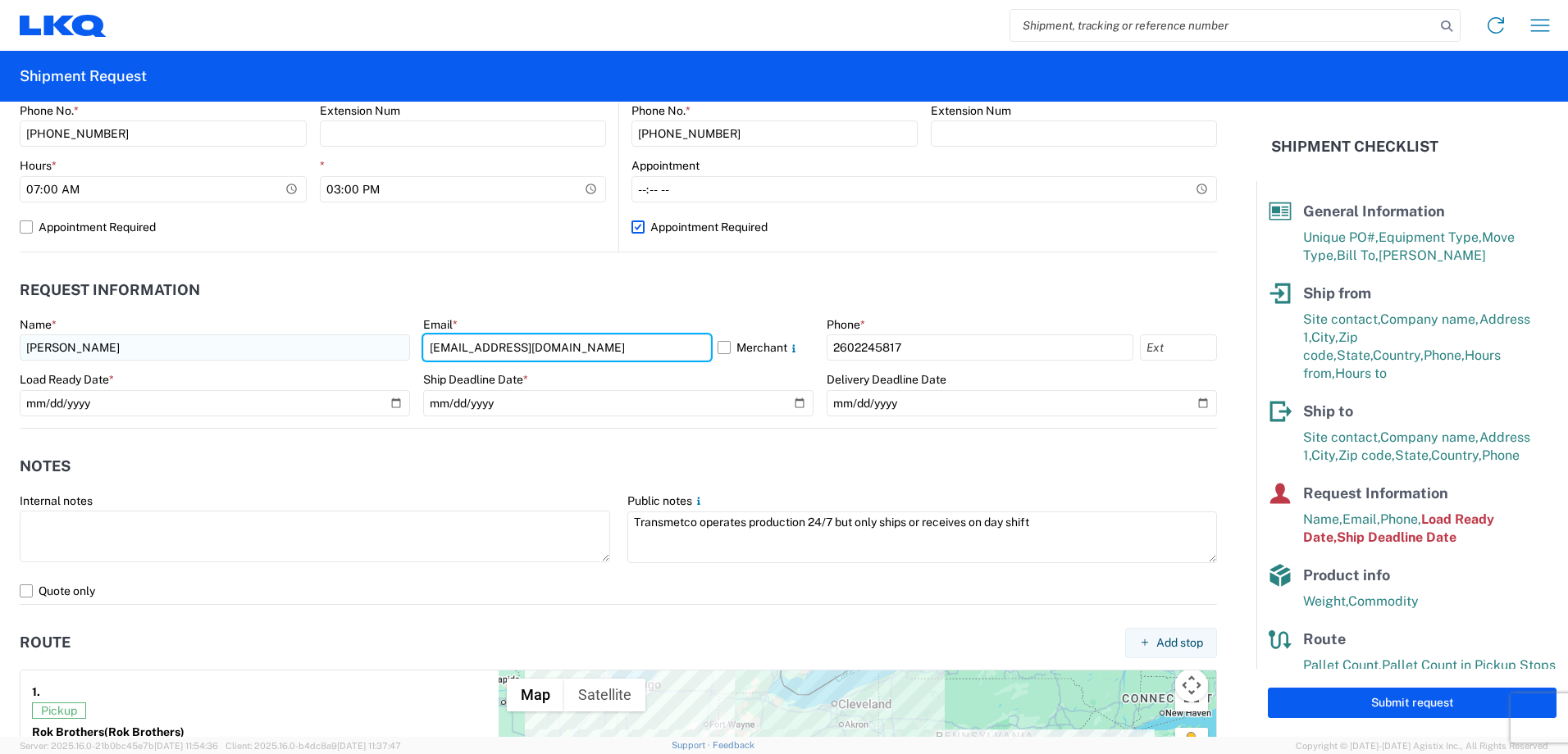
type input "[EMAIL_ADDRESS][DOMAIN_NAME]"
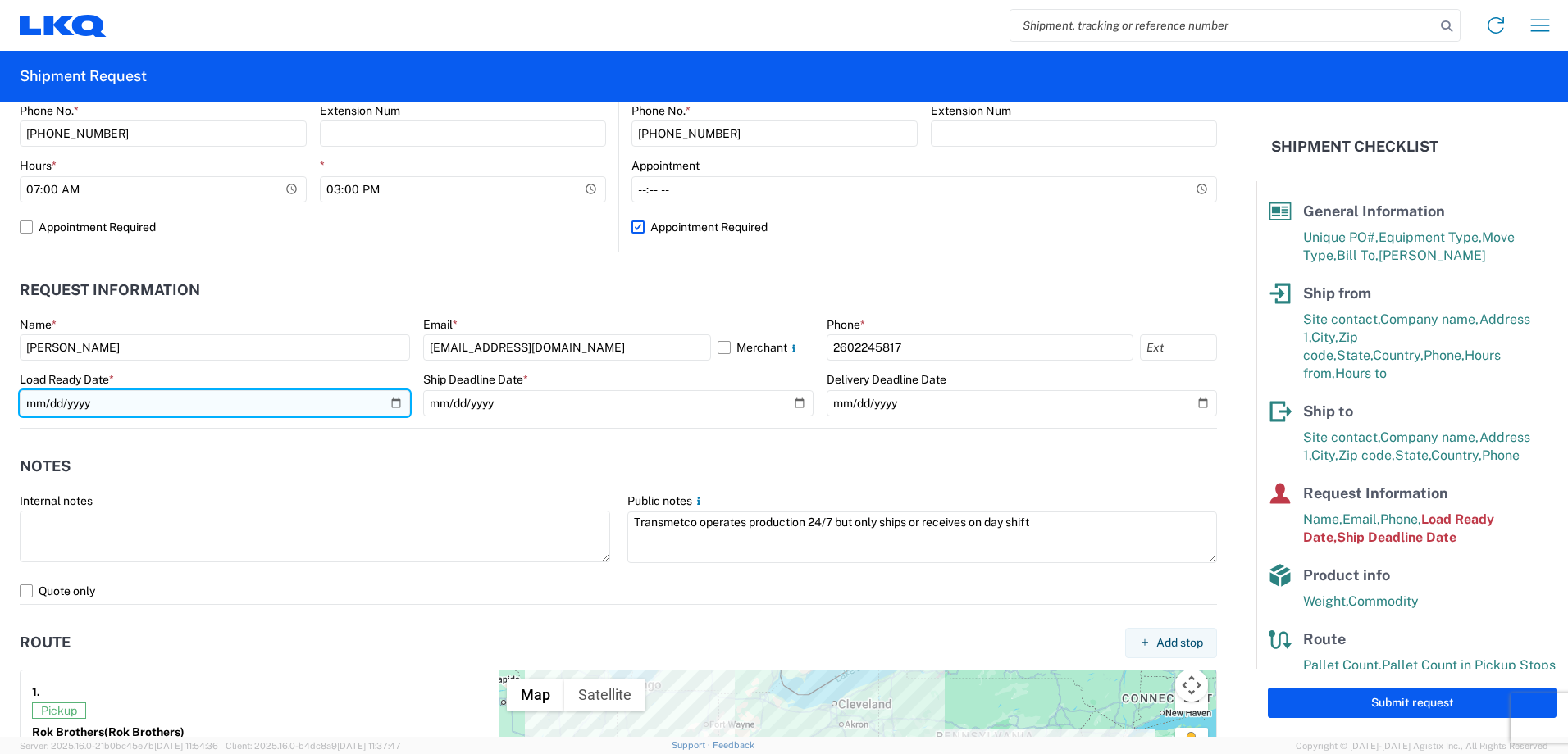
click at [387, 406] on input "[DATE]" at bounding box center [215, 403] width 390 height 26
type input "[DATE]"
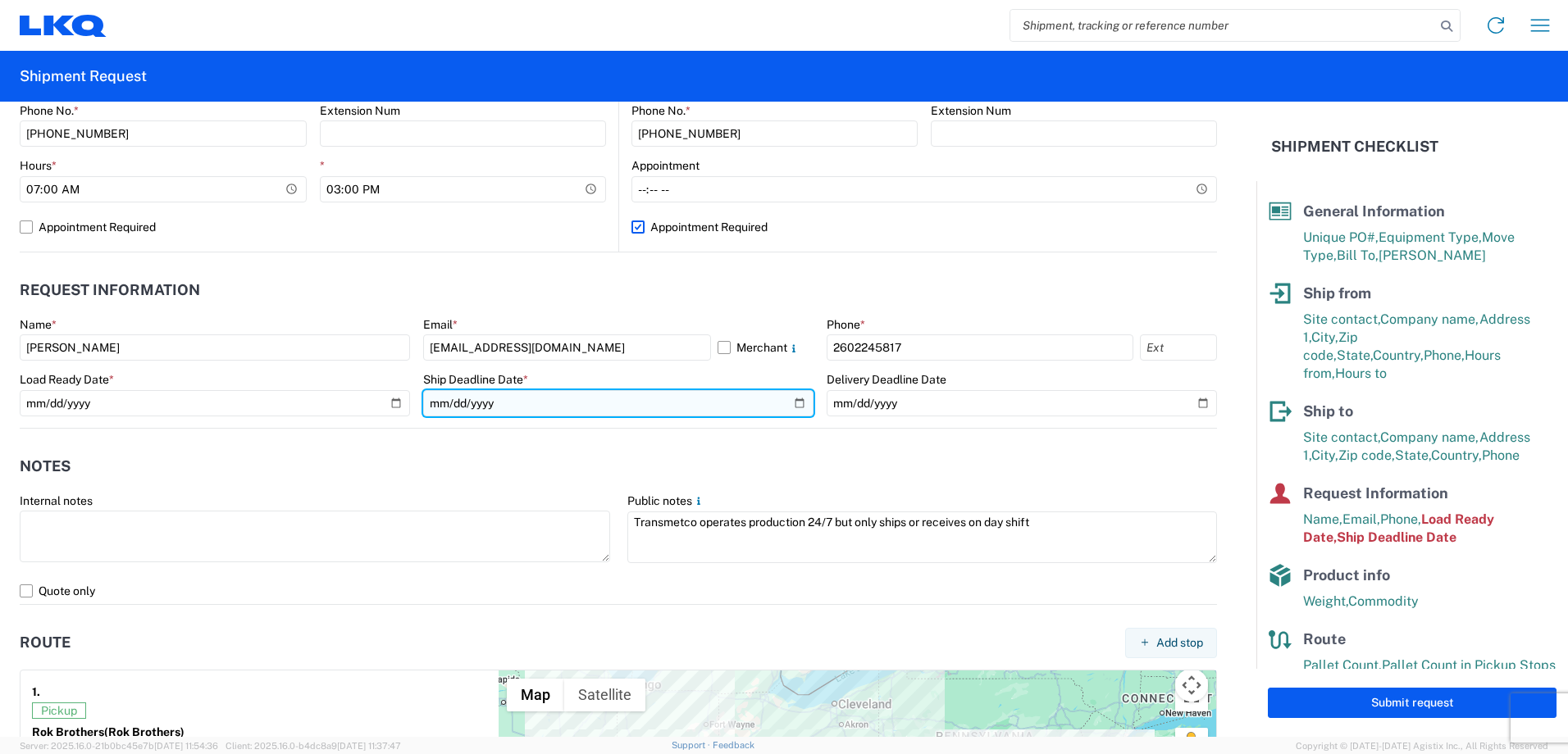
click at [796, 400] on input "[DATE]" at bounding box center [618, 403] width 390 height 26
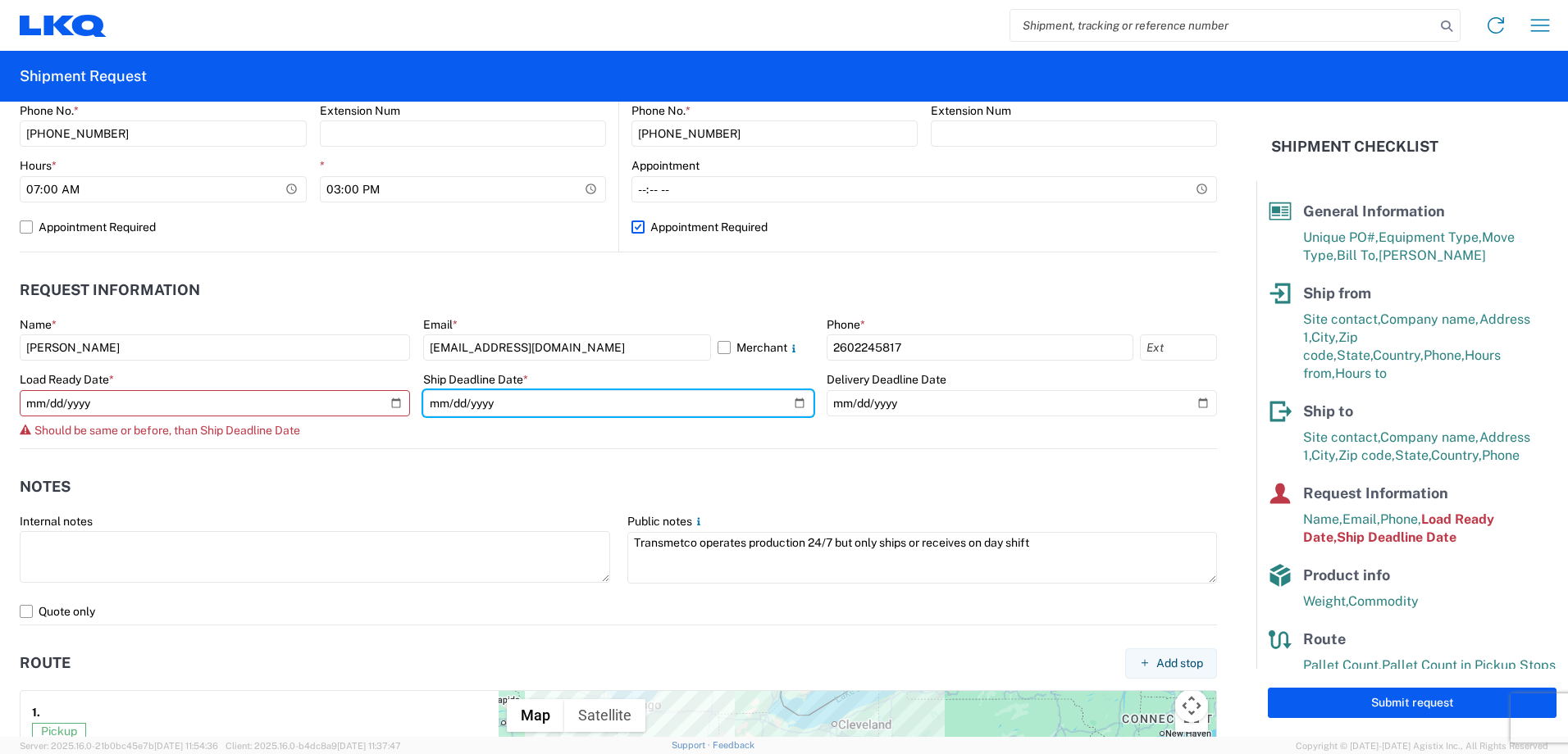
type input "[DATE]"
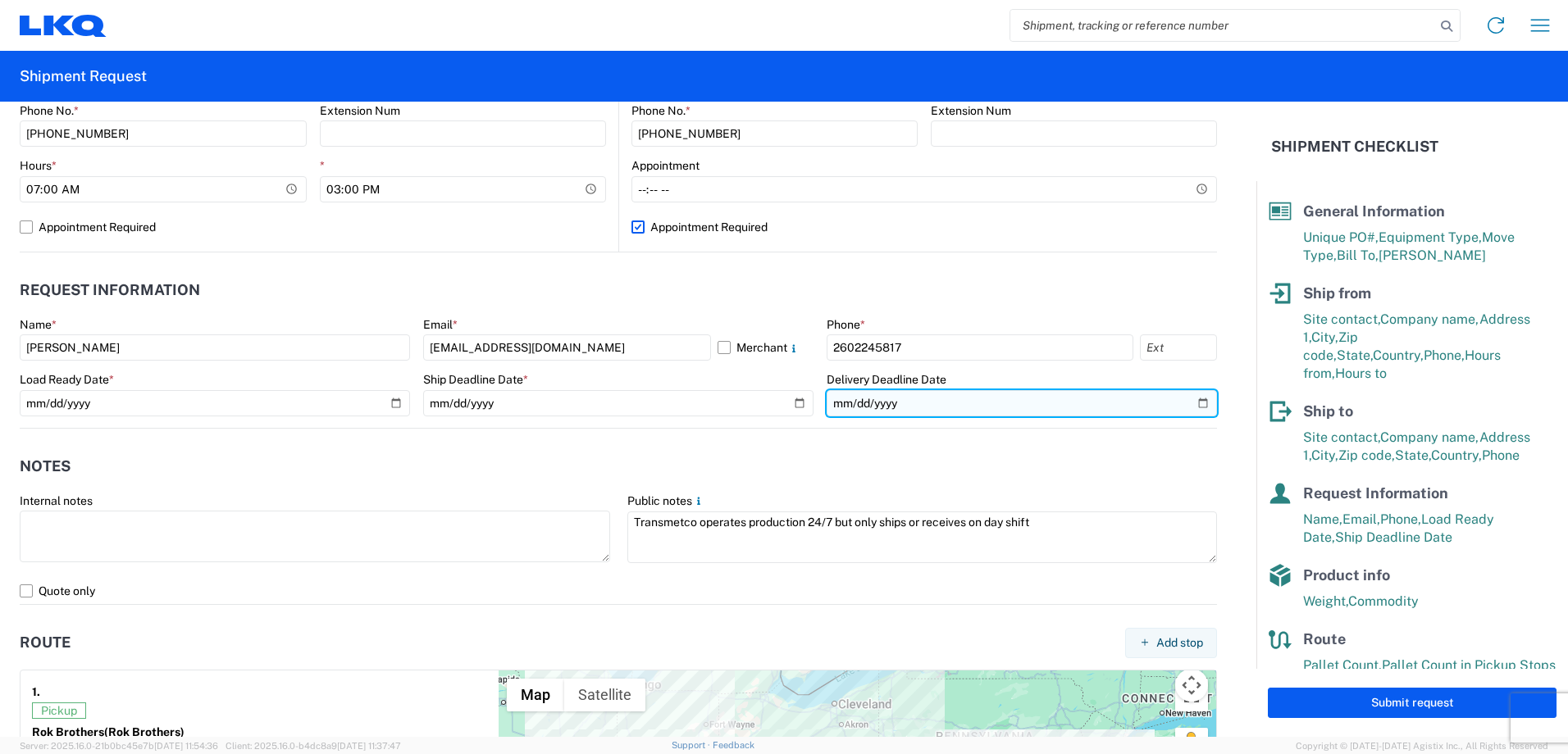
click at [1194, 404] on input "date" at bounding box center [1021, 403] width 390 height 26
type input "[DATE]"
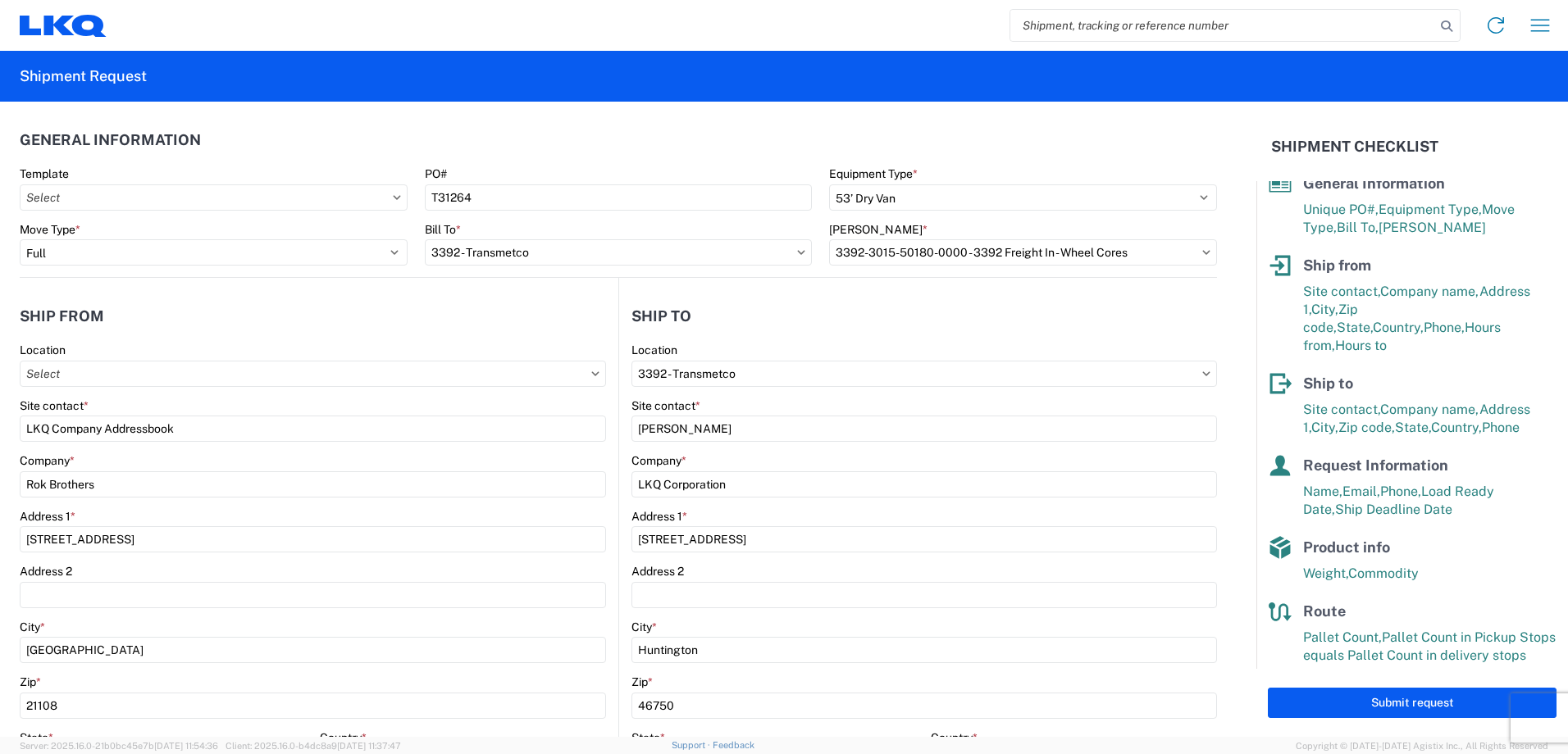
scroll to position [41, 0]
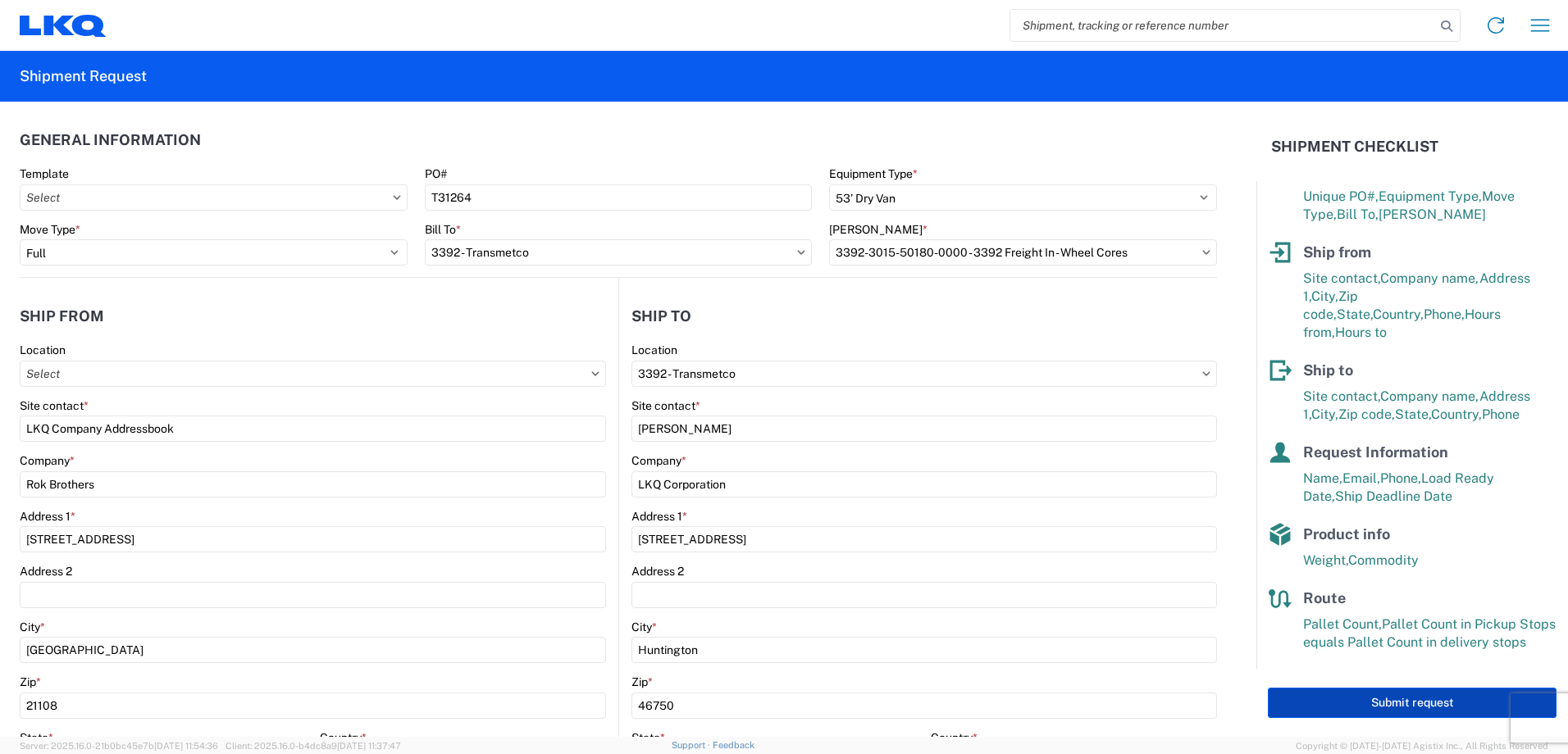
click at [1382, 705] on button "Submit request" at bounding box center [1412, 703] width 289 height 30
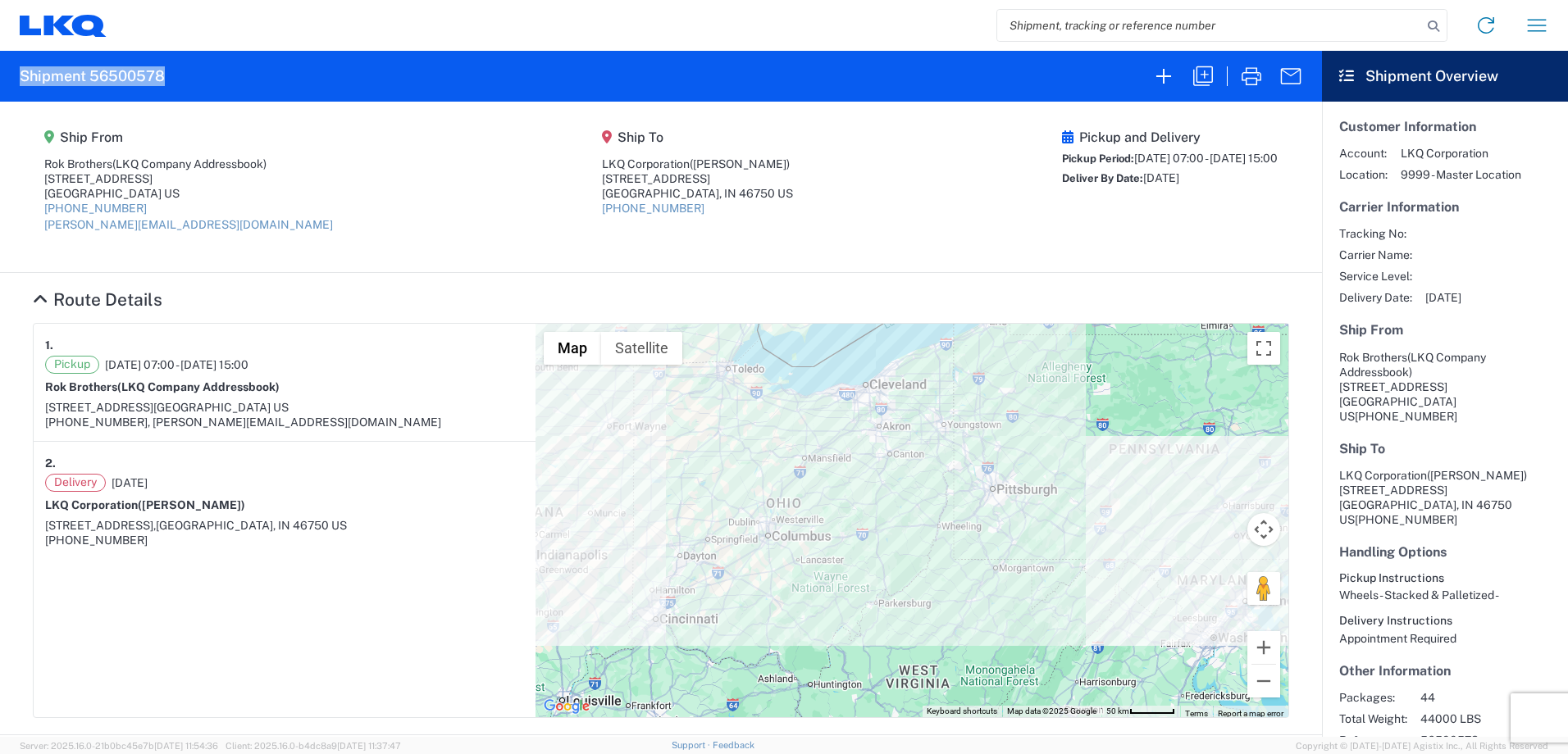
drag, startPoint x: 169, startPoint y: 73, endPoint x: 22, endPoint y: 80, distance: 147.2
click at [22, 80] on agx-form-header "Shipment 56500578" at bounding box center [661, 76] width 1322 height 51
copy h2 "Shipment 56500578"
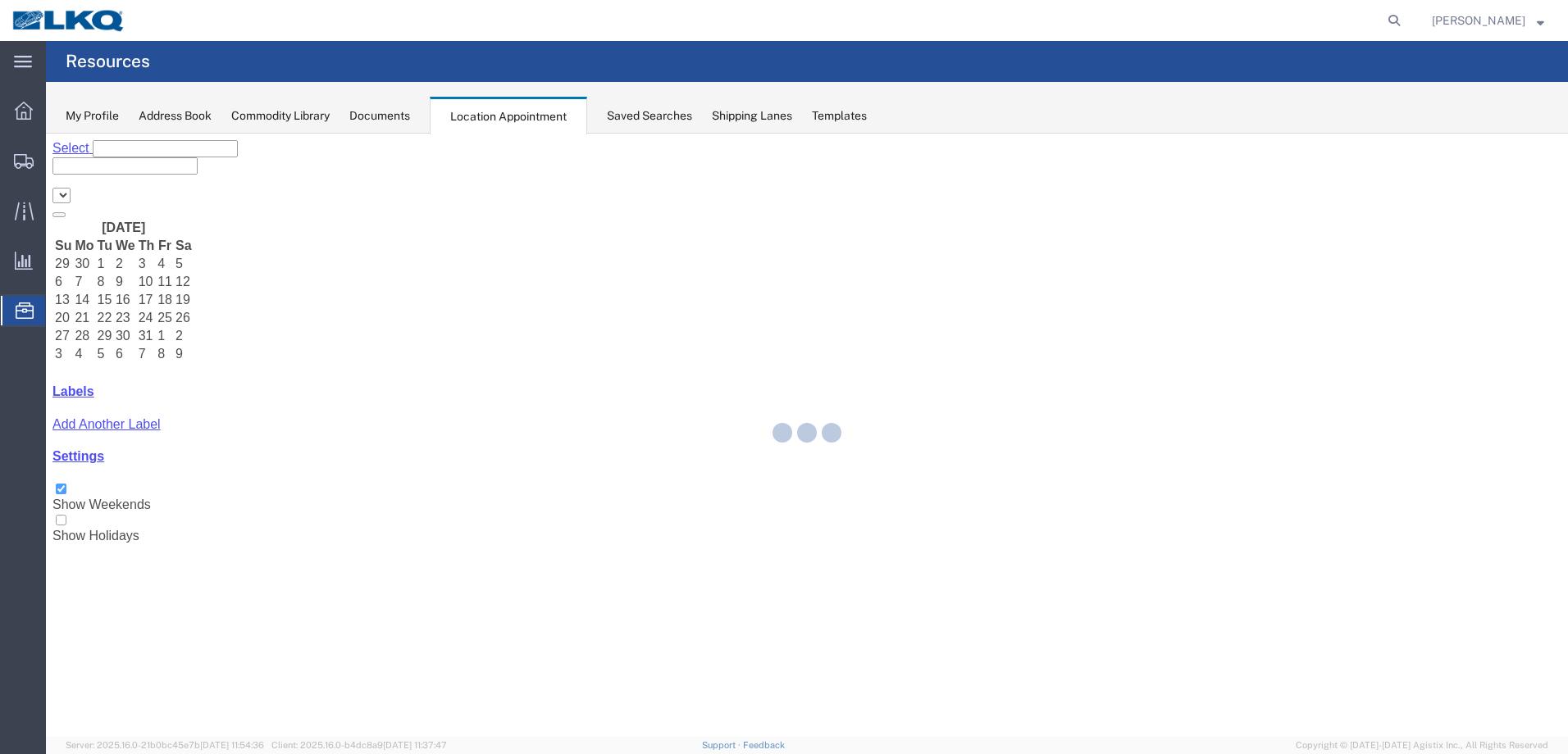
select select "28018"
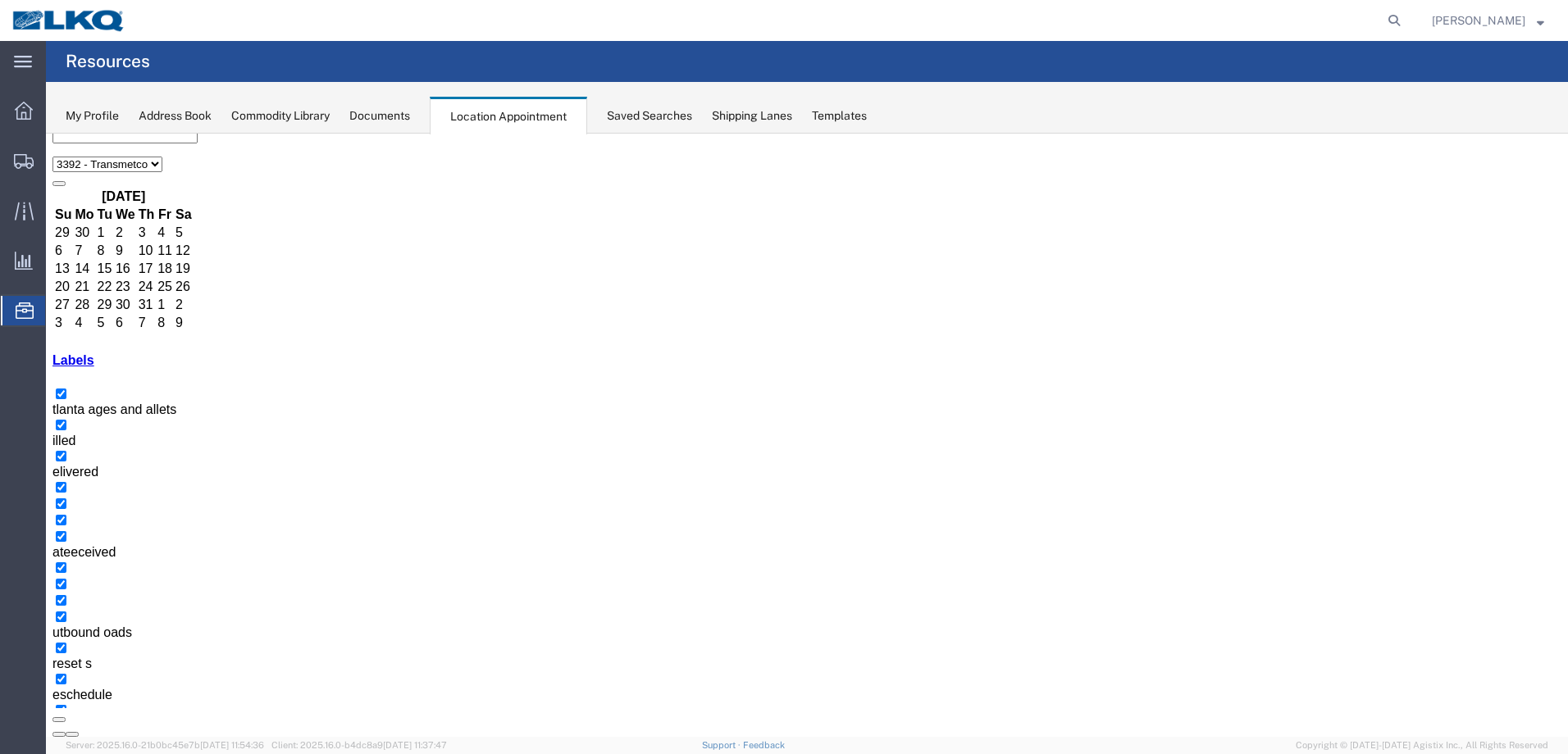
scroll to position [82, 0]
